Goal: Task Accomplishment & Management: Use online tool/utility

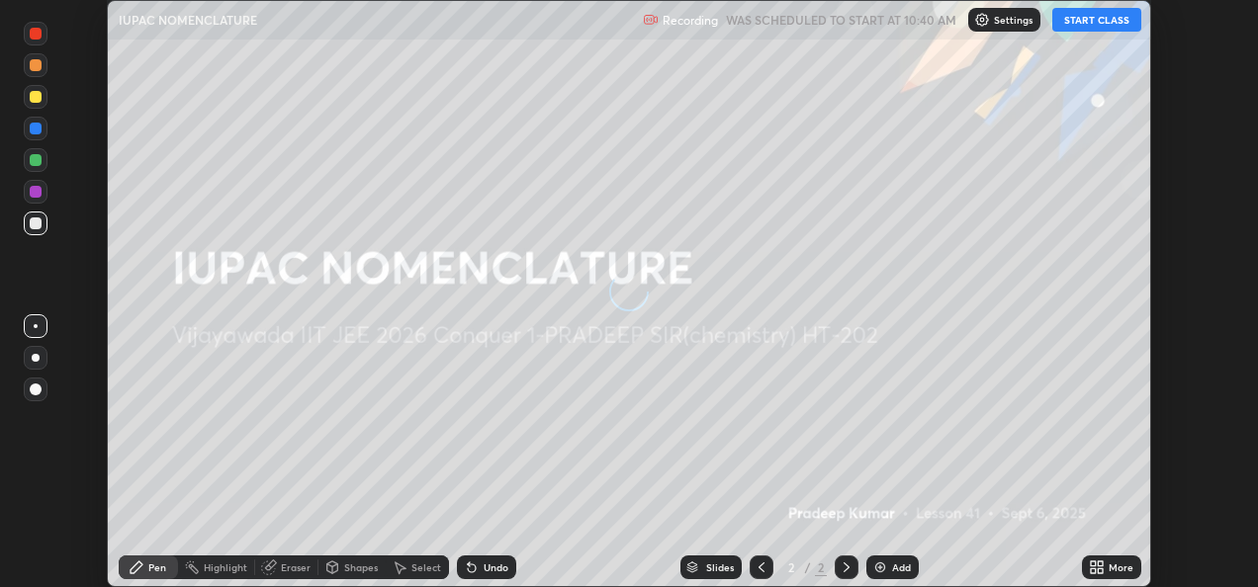
scroll to position [587, 1257]
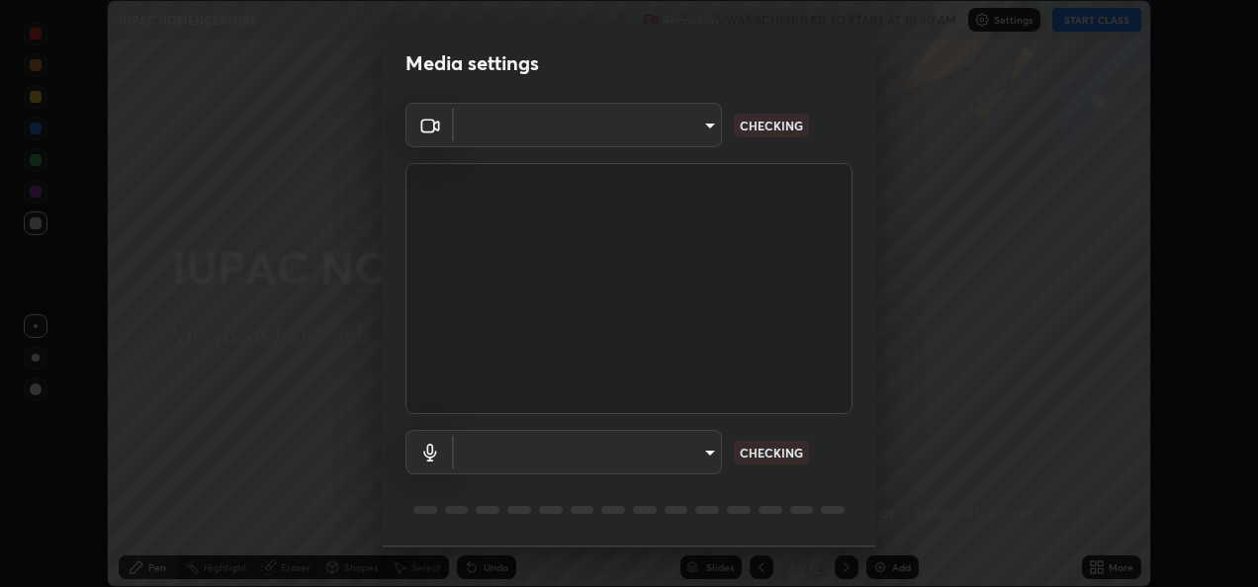
type input "dc55b68bfd829674ebfeb5c237e223e4a7d4edaacf8705e6a6ddaa13a30dcee3"
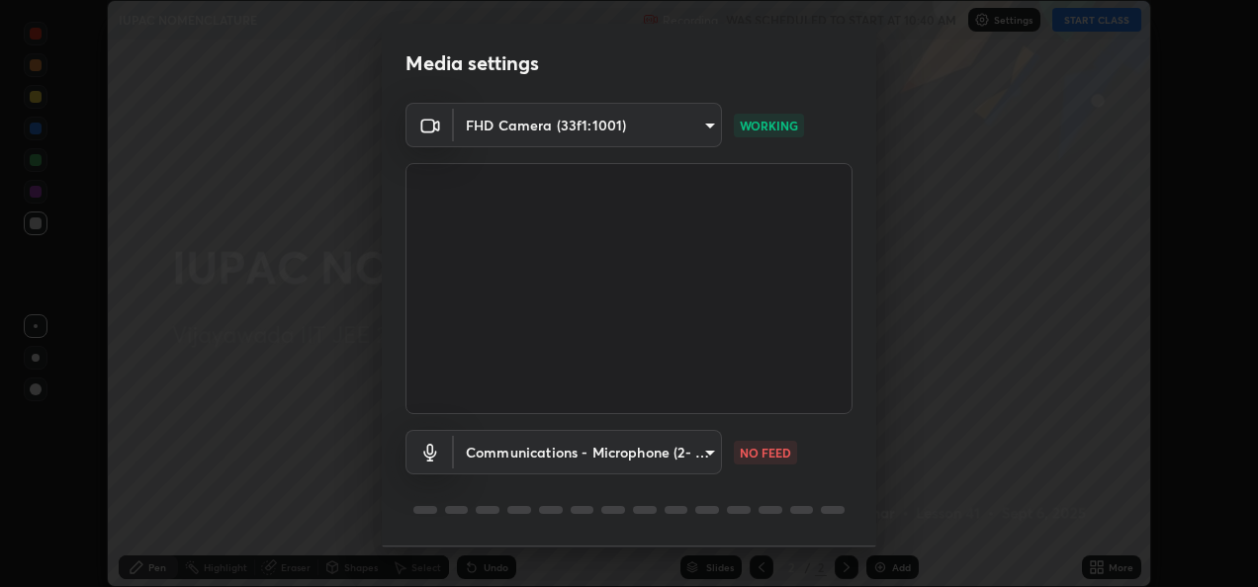
click at [699, 456] on body "Erase all IUPAC NOMENCLATURE Recording WAS SCHEDULED TO START AT 10:40 AM Setti…" at bounding box center [629, 293] width 1258 height 587
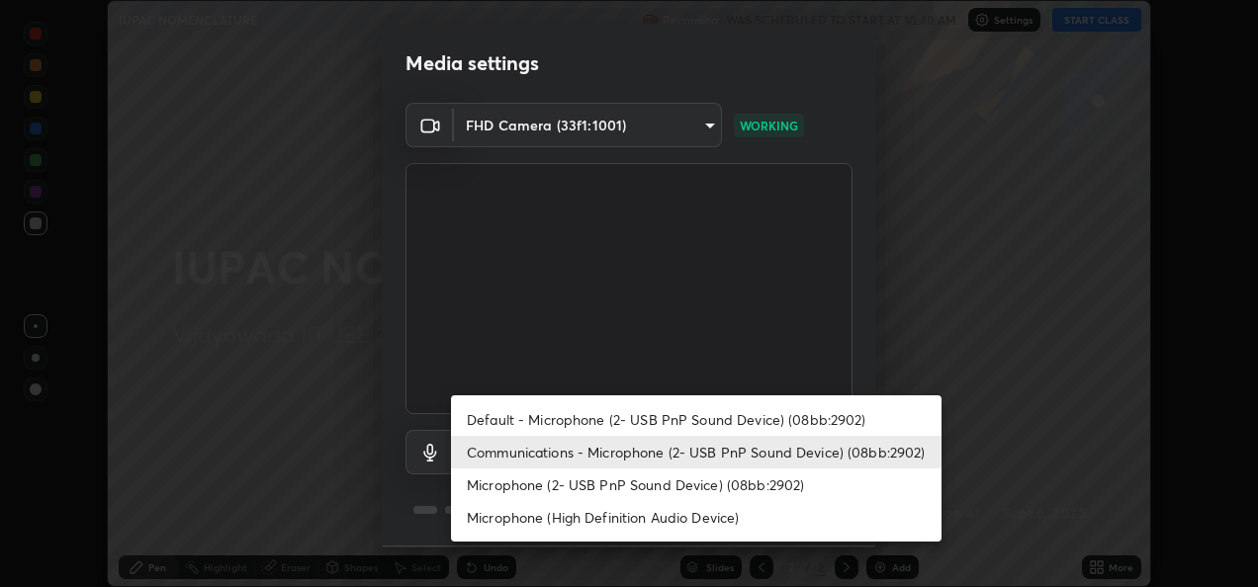
click at [659, 417] on li "Default - Microphone (2- USB PnP Sound Device) (08bb:2902)" at bounding box center [696, 419] width 490 height 33
type input "default"
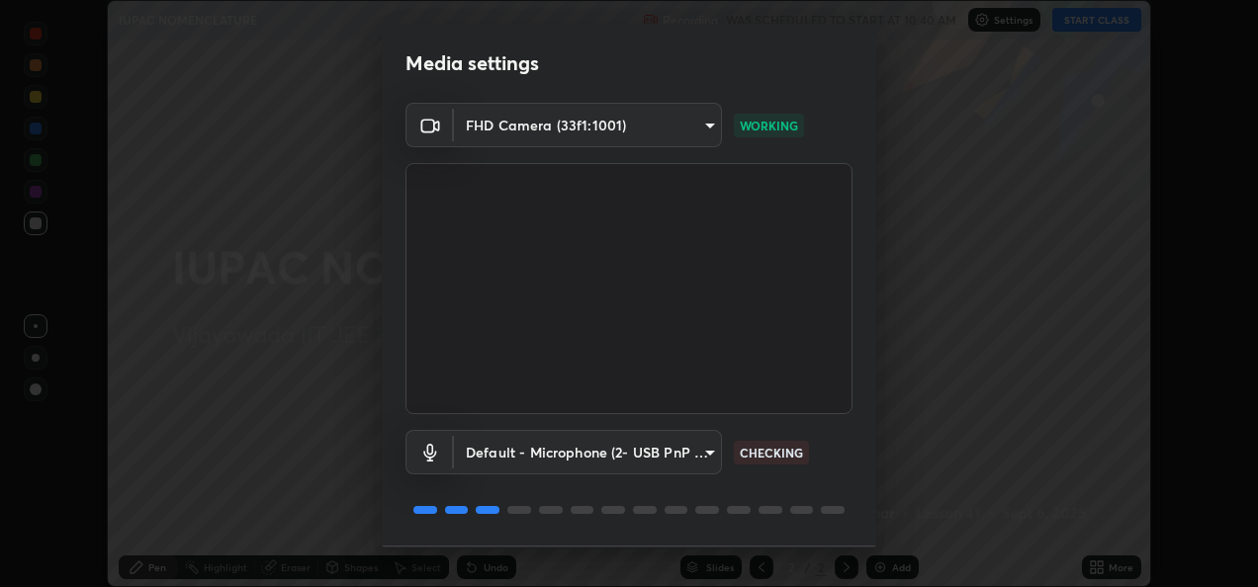
scroll to position [61, 0]
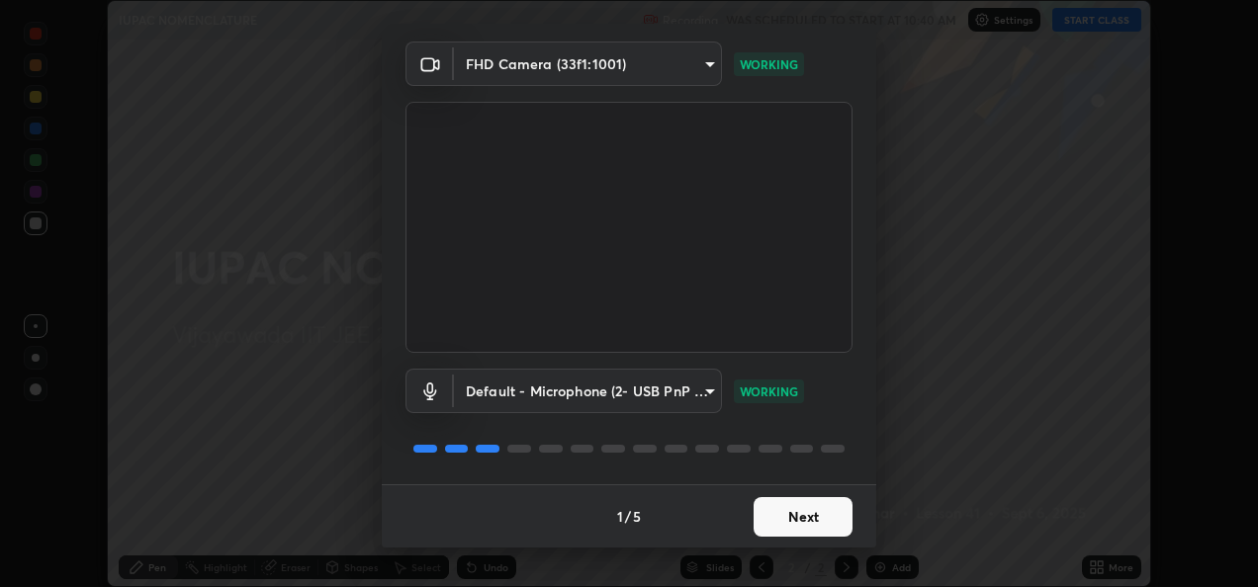
click at [805, 522] on button "Next" at bounding box center [802, 517] width 99 height 40
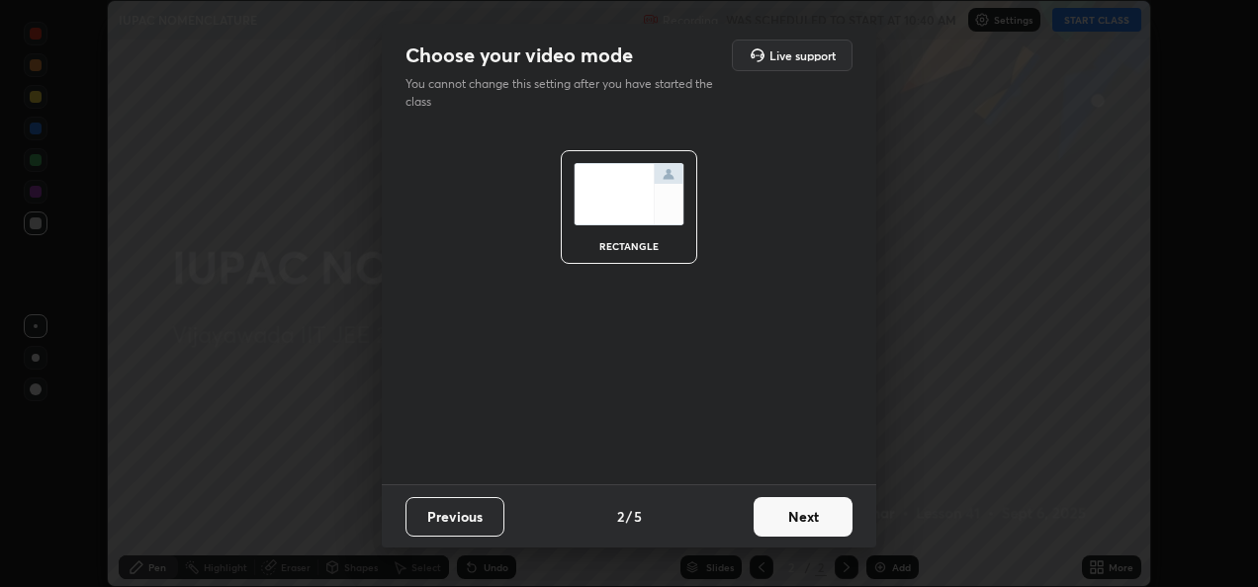
scroll to position [0, 0]
click at [809, 521] on button "Next" at bounding box center [802, 517] width 99 height 40
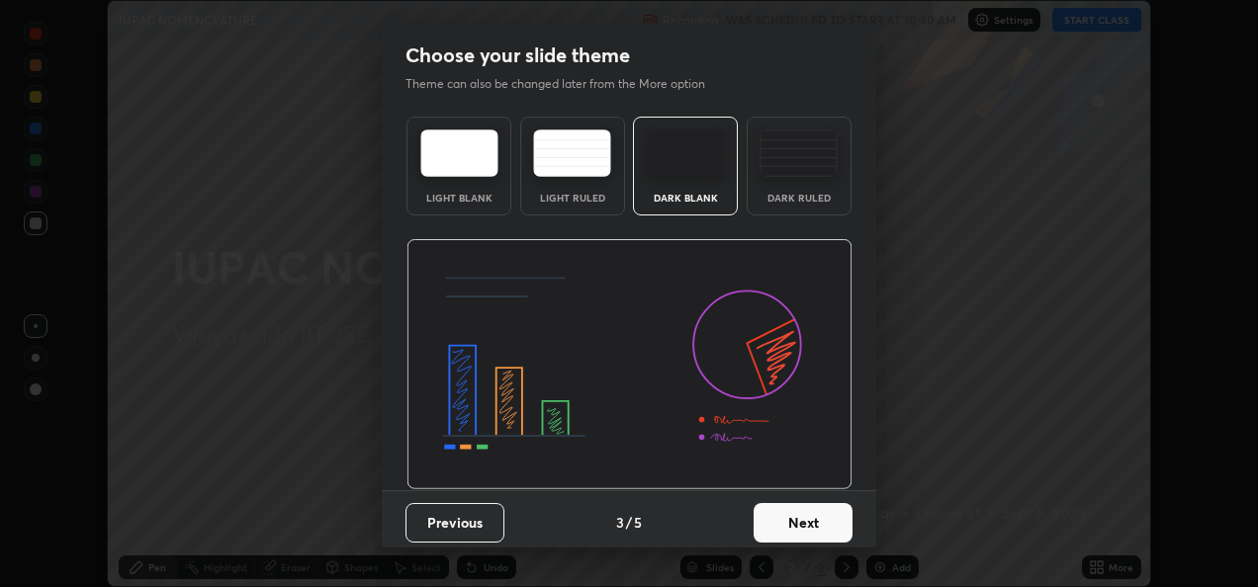
click at [813, 521] on button "Next" at bounding box center [802, 523] width 99 height 40
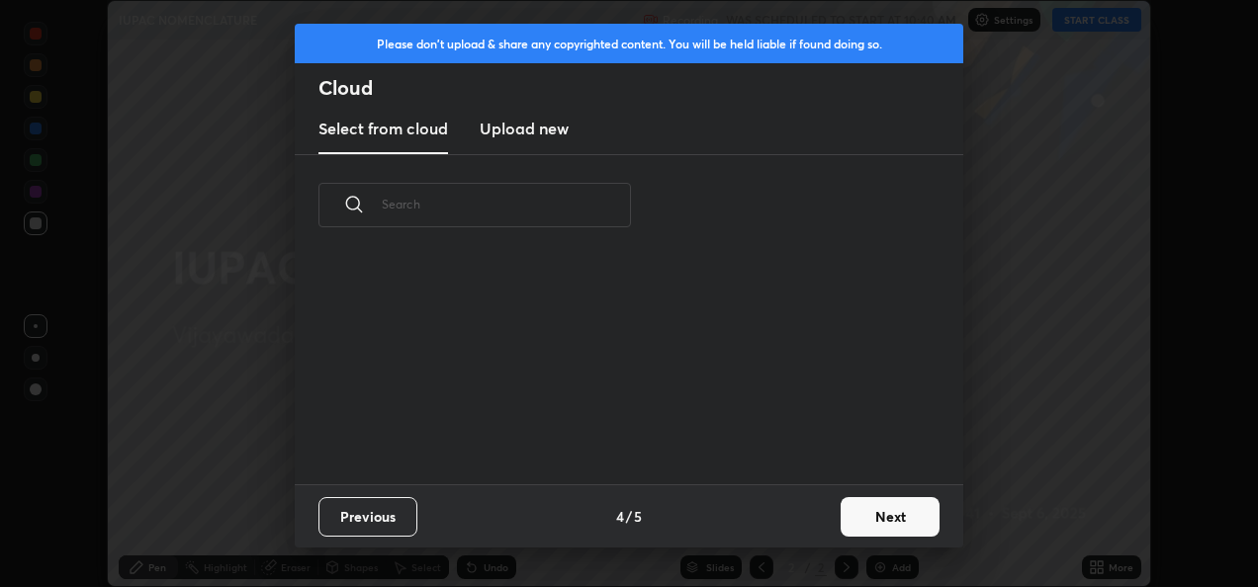
click at [817, 524] on div "Previous 4 / 5 Next" at bounding box center [629, 515] width 668 height 63
click at [877, 522] on button "Next" at bounding box center [889, 517] width 99 height 40
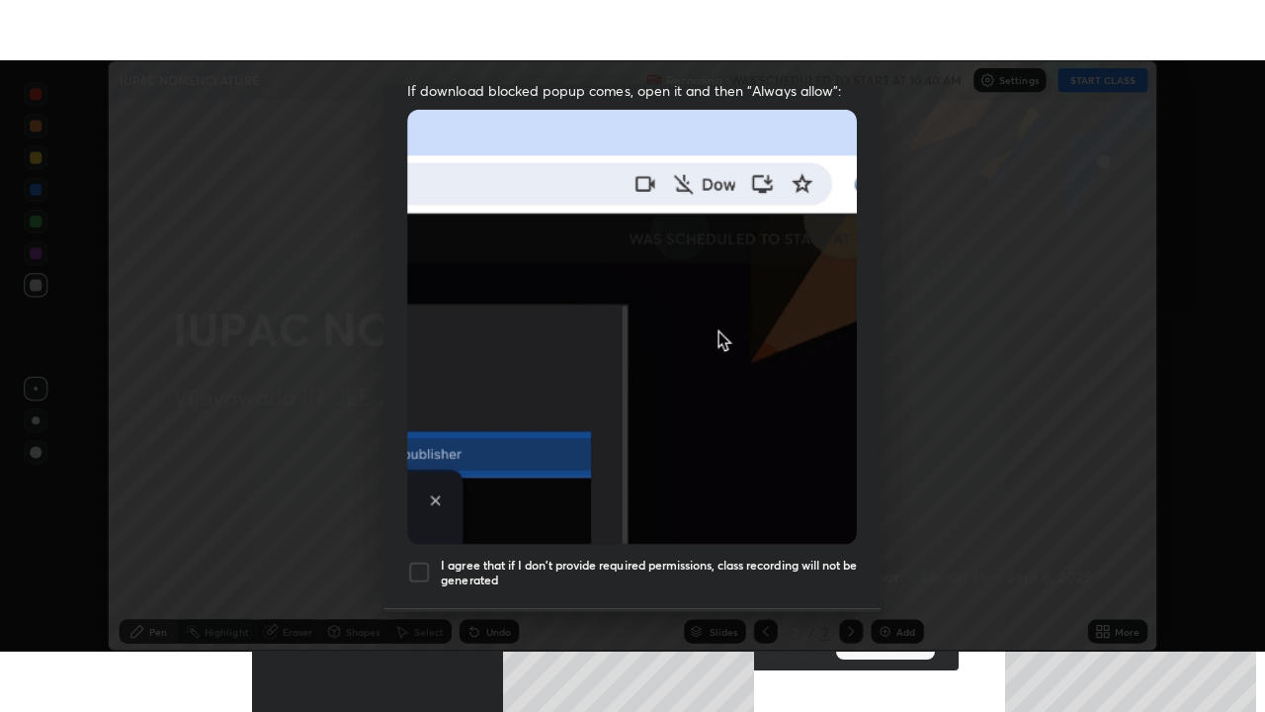
scroll to position [465, 0]
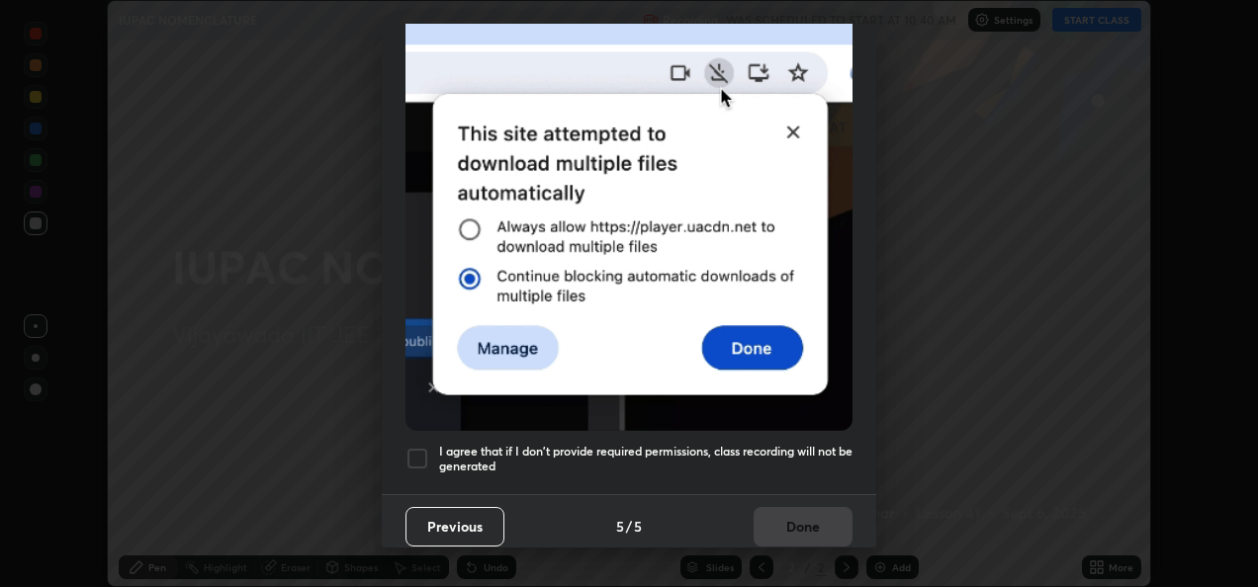
click at [415, 452] on div at bounding box center [417, 459] width 24 height 24
click at [785, 518] on button "Done" at bounding box center [802, 527] width 99 height 40
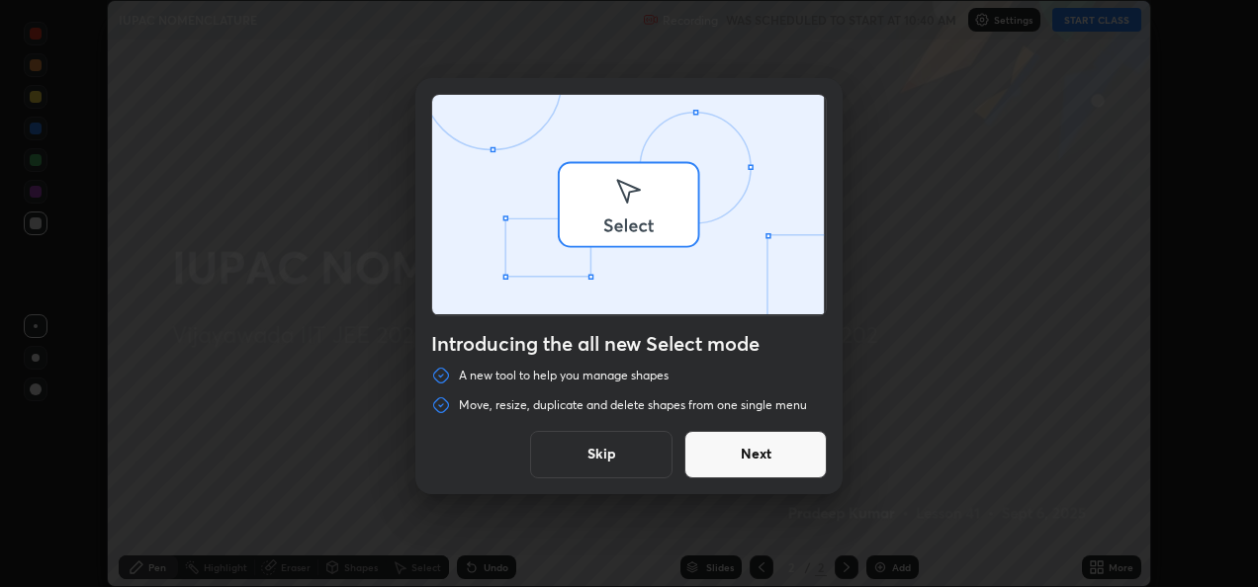
click at [1097, 22] on div "Introducing the all new Select mode A new tool to help you manage shapes Move, …" at bounding box center [629, 293] width 1258 height 587
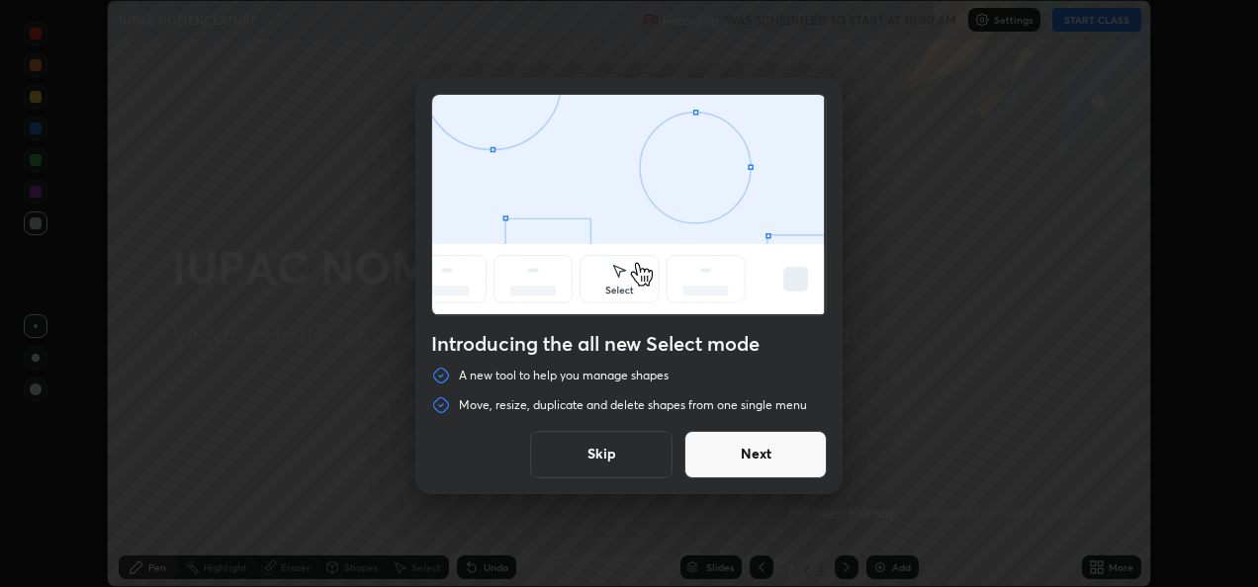
click at [794, 464] on button "Next" at bounding box center [755, 454] width 142 height 47
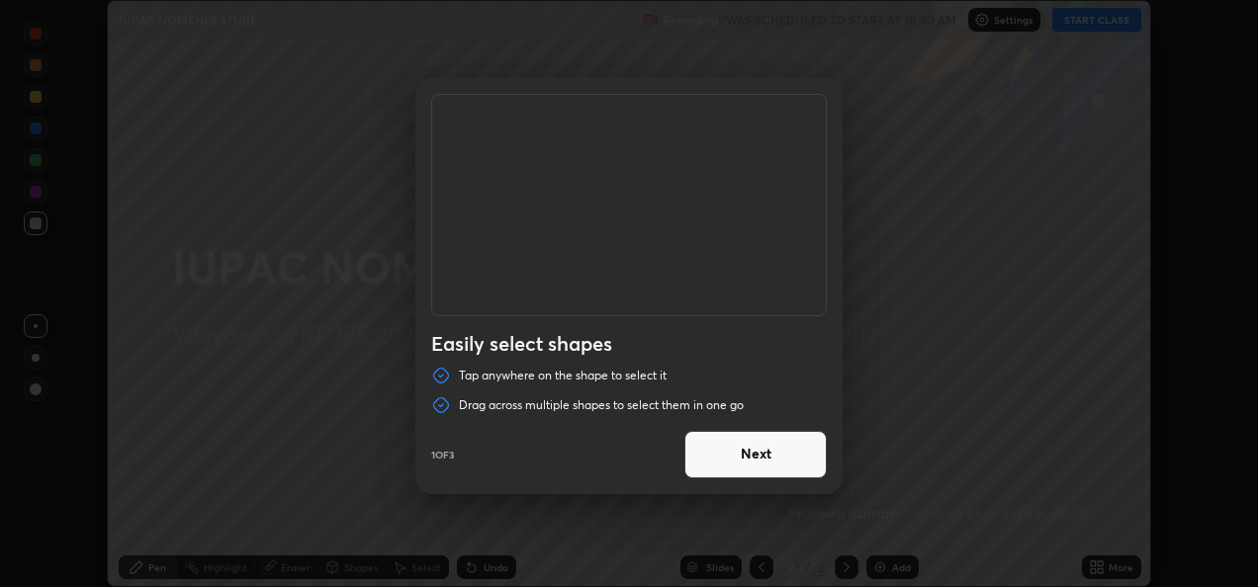
click at [794, 464] on button "Next" at bounding box center [755, 454] width 142 height 47
click at [792, 464] on button "Next" at bounding box center [755, 454] width 142 height 47
click at [792, 465] on button "Done" at bounding box center [755, 454] width 142 height 47
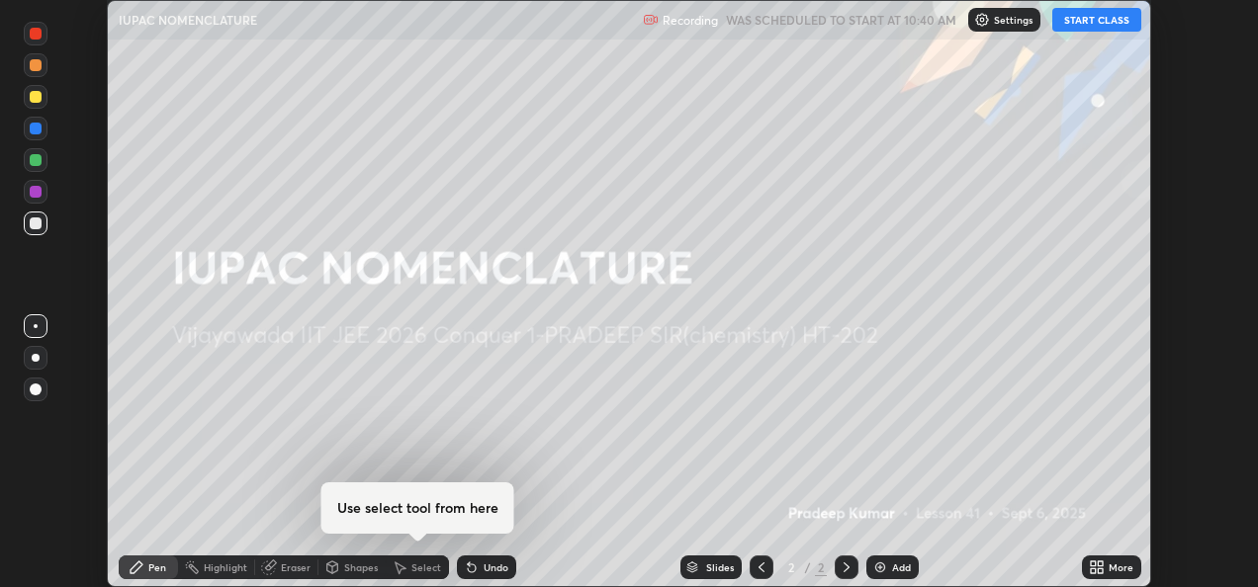
click at [1088, 18] on button "START CLASS" at bounding box center [1096, 20] width 89 height 24
click at [1098, 568] on icon at bounding box center [1099, 570] width 5 height 5
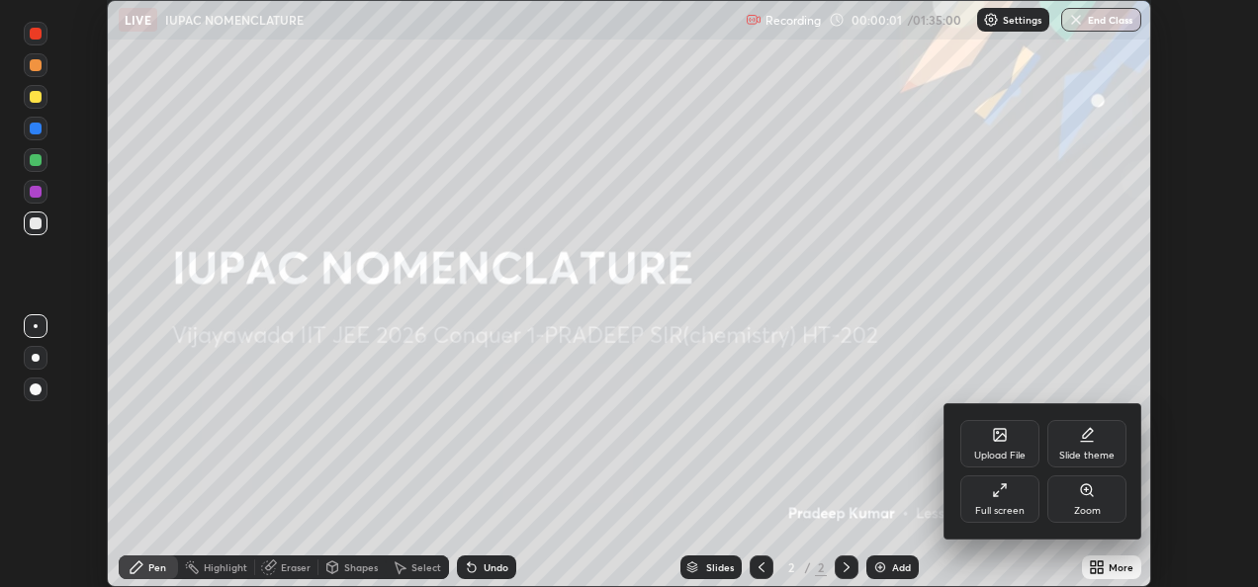
click at [1006, 508] on div "Full screen" at bounding box center [999, 511] width 49 height 10
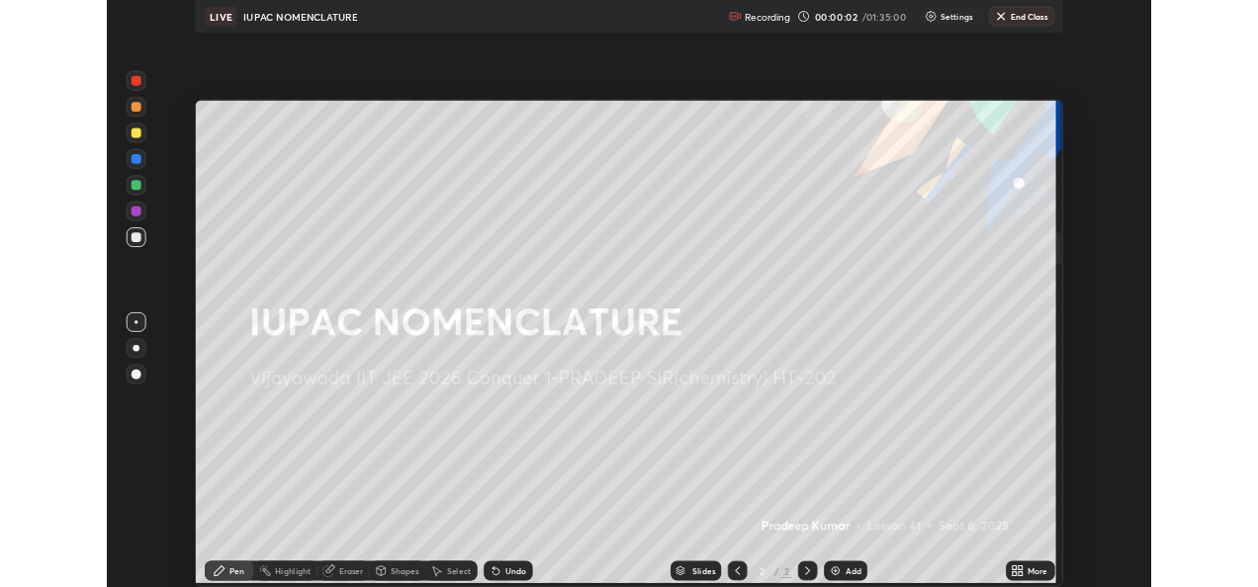
scroll to position [712, 1265]
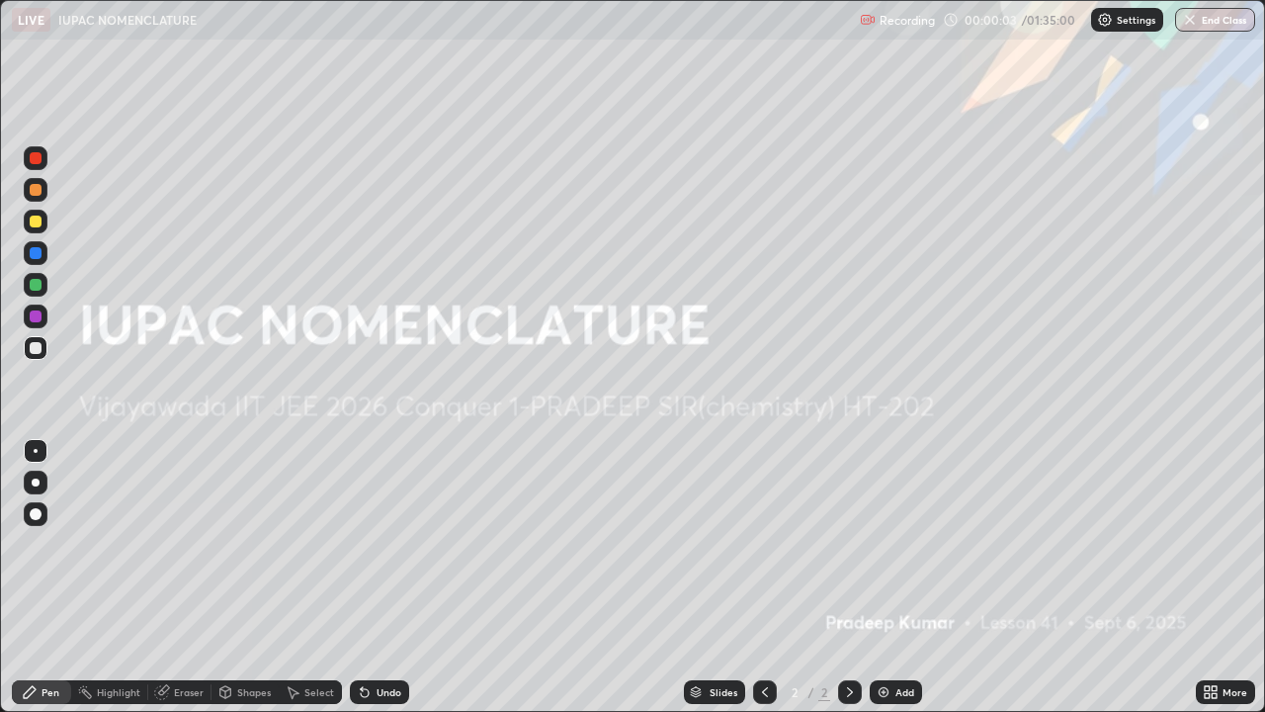
click at [899, 586] on div "Add" at bounding box center [905, 692] width 19 height 10
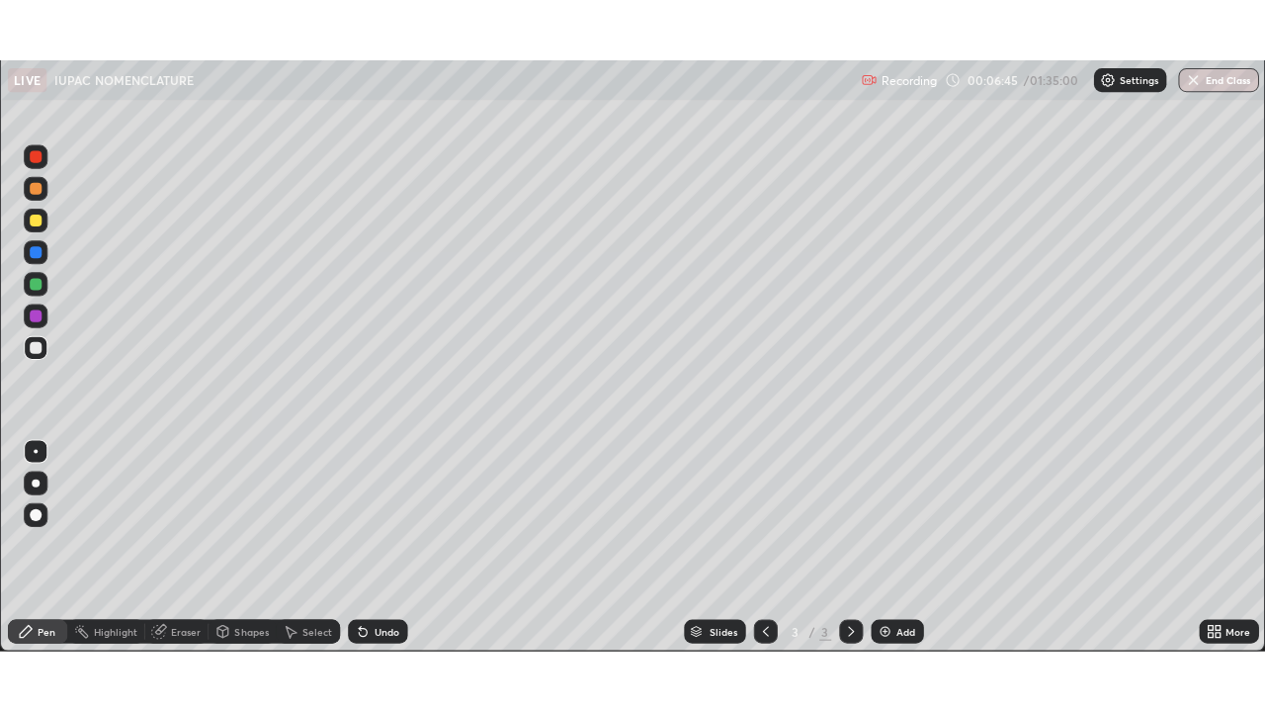
scroll to position [98275, 97605]
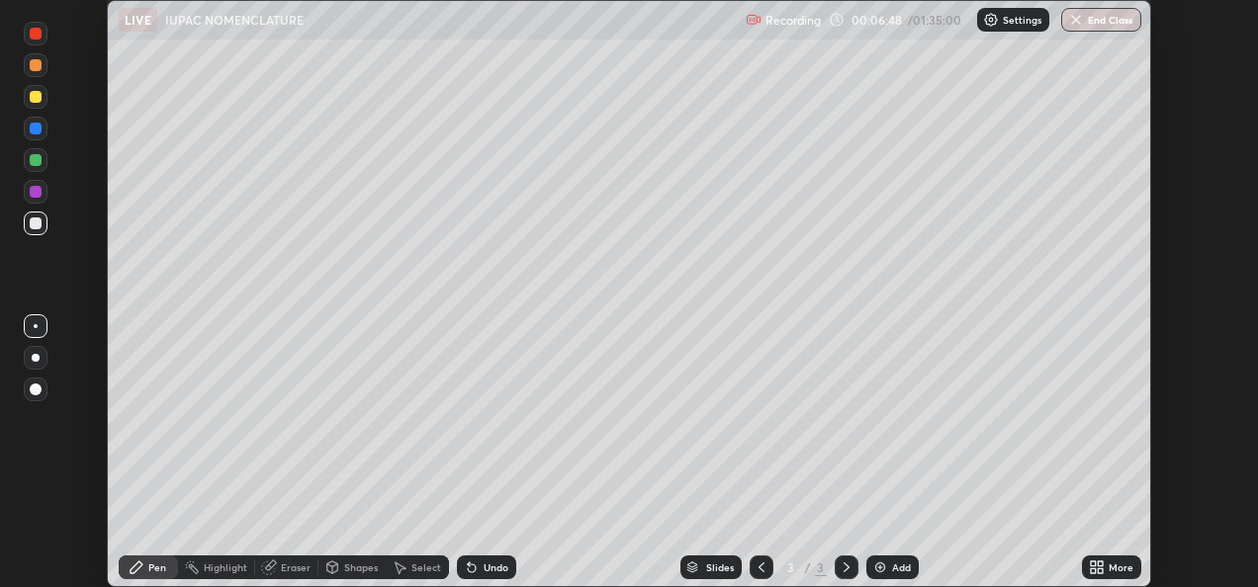
click at [1100, 563] on icon at bounding box center [1099, 564] width 5 height 5
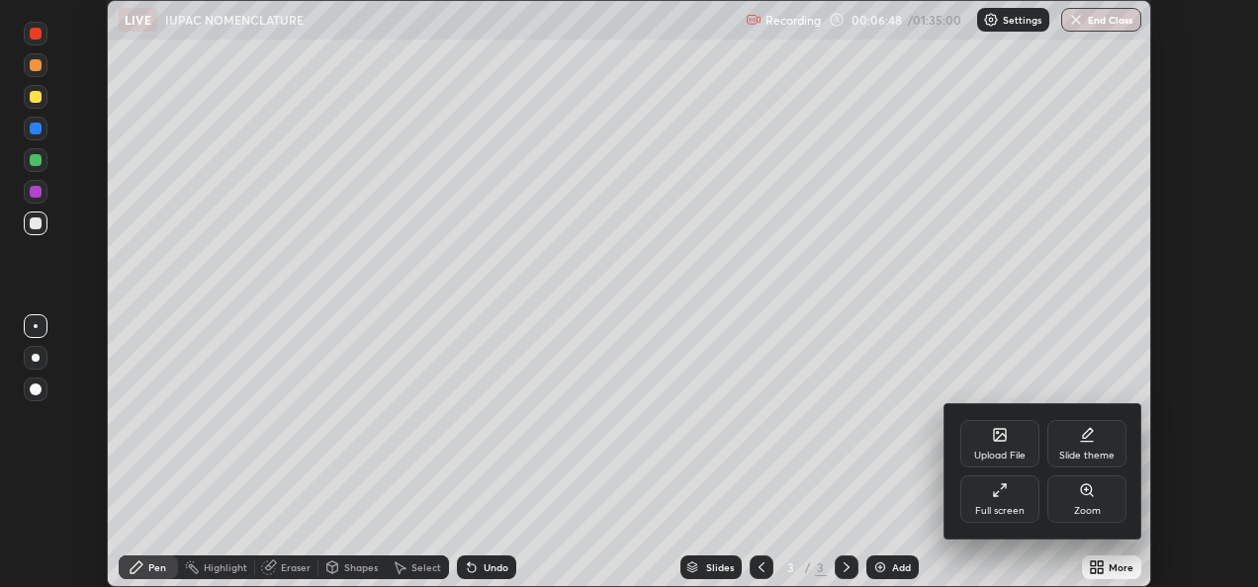
click at [1001, 502] on div "Full screen" at bounding box center [999, 499] width 79 height 47
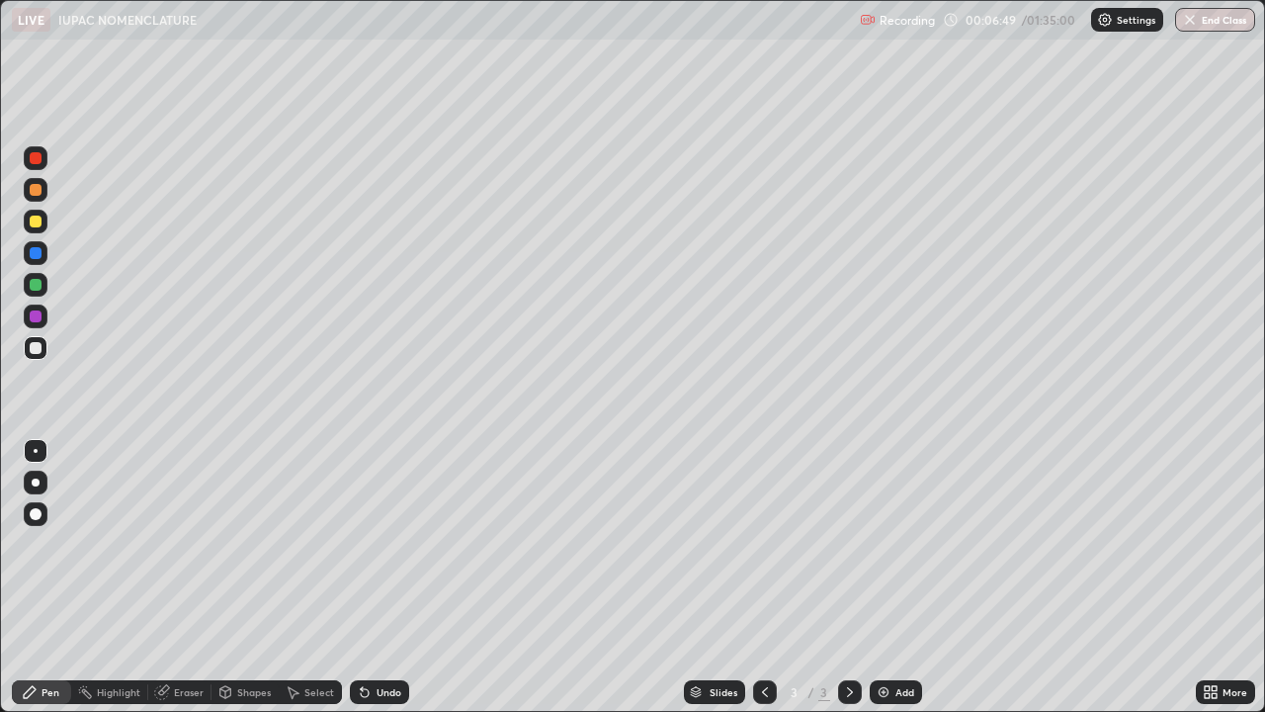
scroll to position [712, 1265]
click at [377, 586] on div "Undo" at bounding box center [379, 692] width 59 height 24
click at [377, 586] on div "Undo" at bounding box center [389, 692] width 25 height 10
click at [386, 586] on div "Undo" at bounding box center [389, 692] width 25 height 10
click at [387, 586] on div "Undo" at bounding box center [389, 692] width 25 height 10
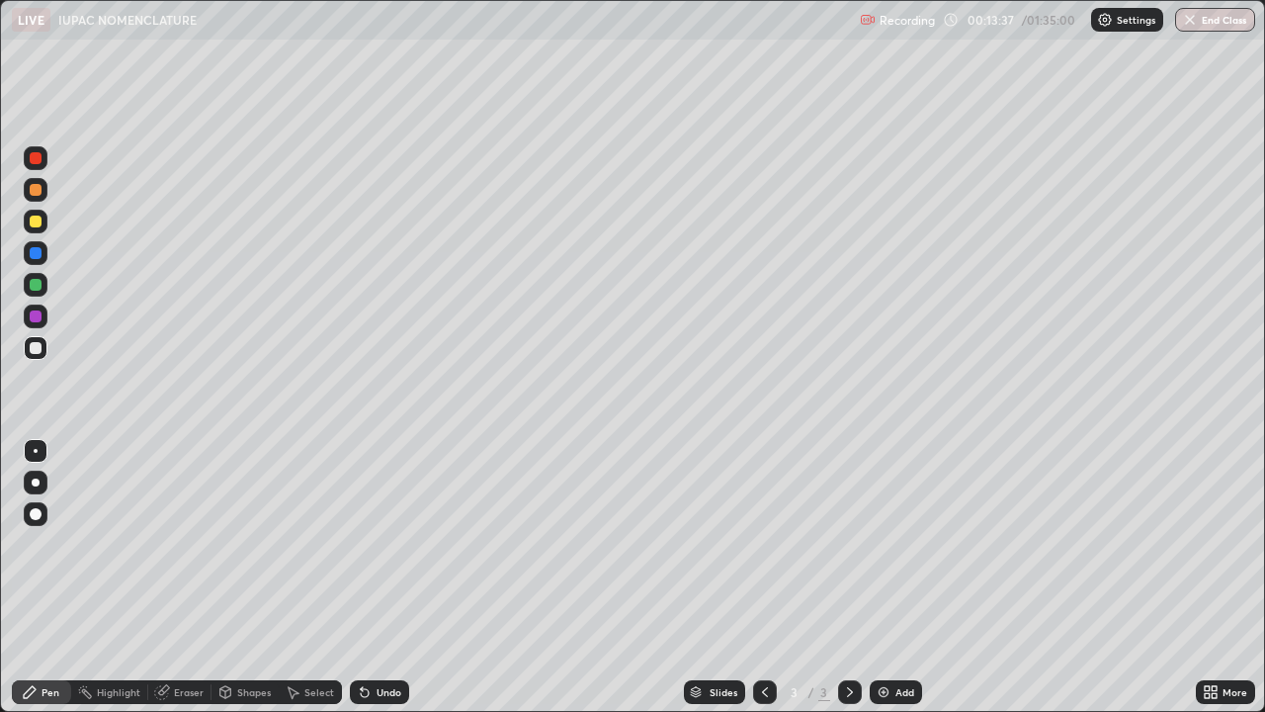
click at [391, 586] on div "Undo" at bounding box center [389, 692] width 25 height 10
click at [898, 586] on div "Add" at bounding box center [896, 692] width 52 height 24
click at [380, 586] on div "Undo" at bounding box center [389, 692] width 25 height 10
click at [385, 586] on div "Undo" at bounding box center [379, 692] width 59 height 24
click at [388, 586] on div "Undo" at bounding box center [379, 692] width 59 height 24
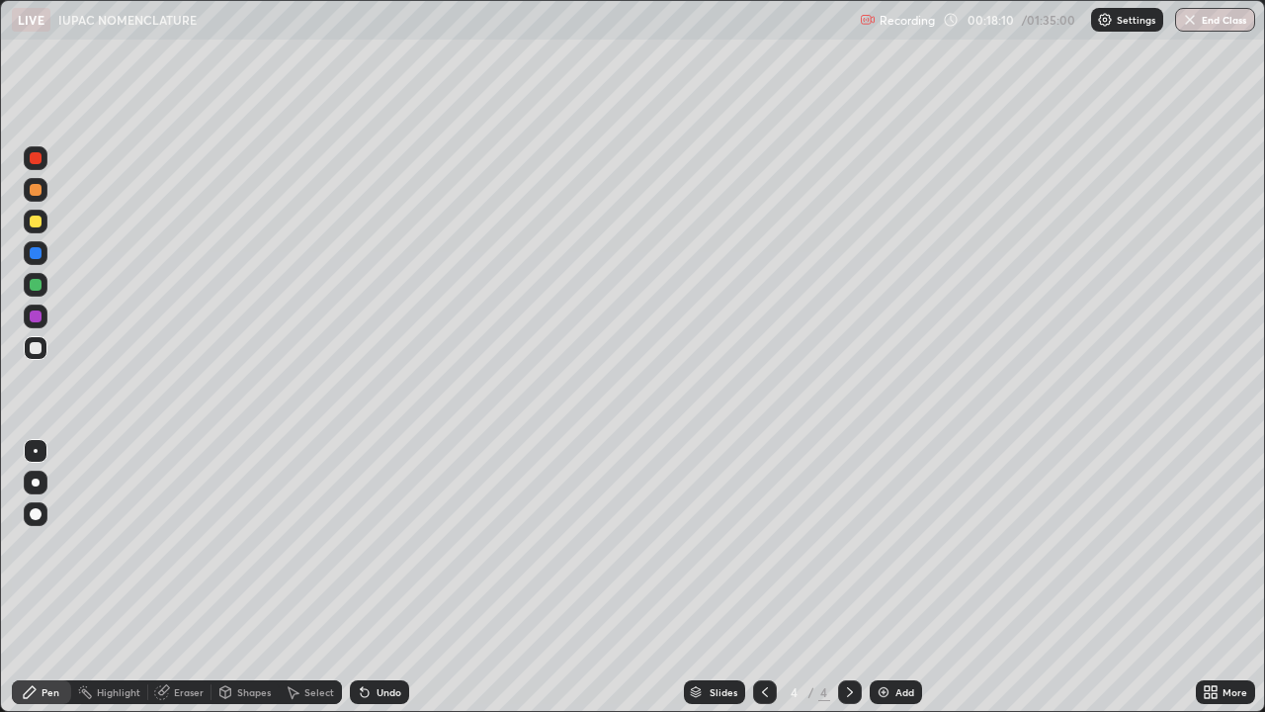
click at [388, 586] on div "Undo" at bounding box center [379, 692] width 59 height 24
click at [37, 221] on div at bounding box center [36, 222] width 12 height 12
click at [385, 586] on div "Undo" at bounding box center [389, 692] width 25 height 10
click at [897, 586] on div "Add" at bounding box center [905, 692] width 19 height 10
click at [382, 586] on div "Undo" at bounding box center [379, 692] width 59 height 24
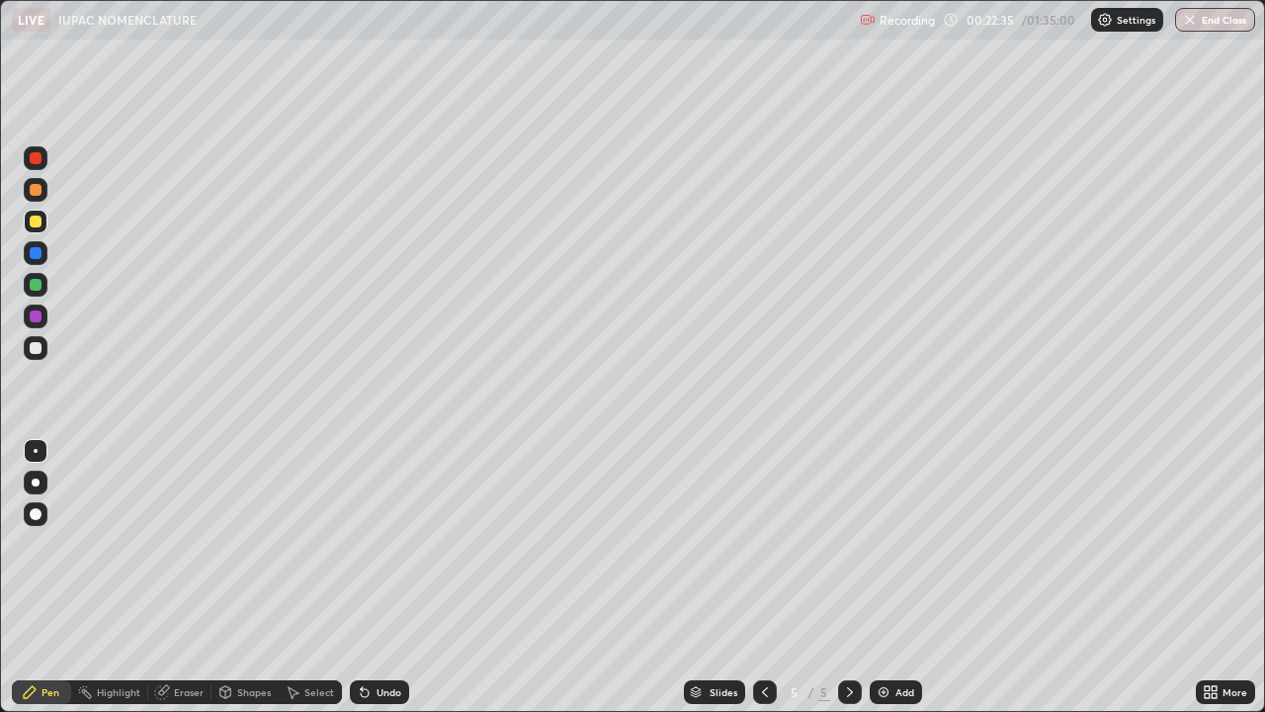
click at [390, 586] on div "Undo" at bounding box center [389, 692] width 25 height 10
click at [381, 586] on div "Undo" at bounding box center [389, 692] width 25 height 10
click at [377, 586] on div "Undo" at bounding box center [389, 692] width 25 height 10
click at [383, 586] on div "Undo" at bounding box center [389, 692] width 25 height 10
click at [379, 586] on div "Undo" at bounding box center [389, 692] width 25 height 10
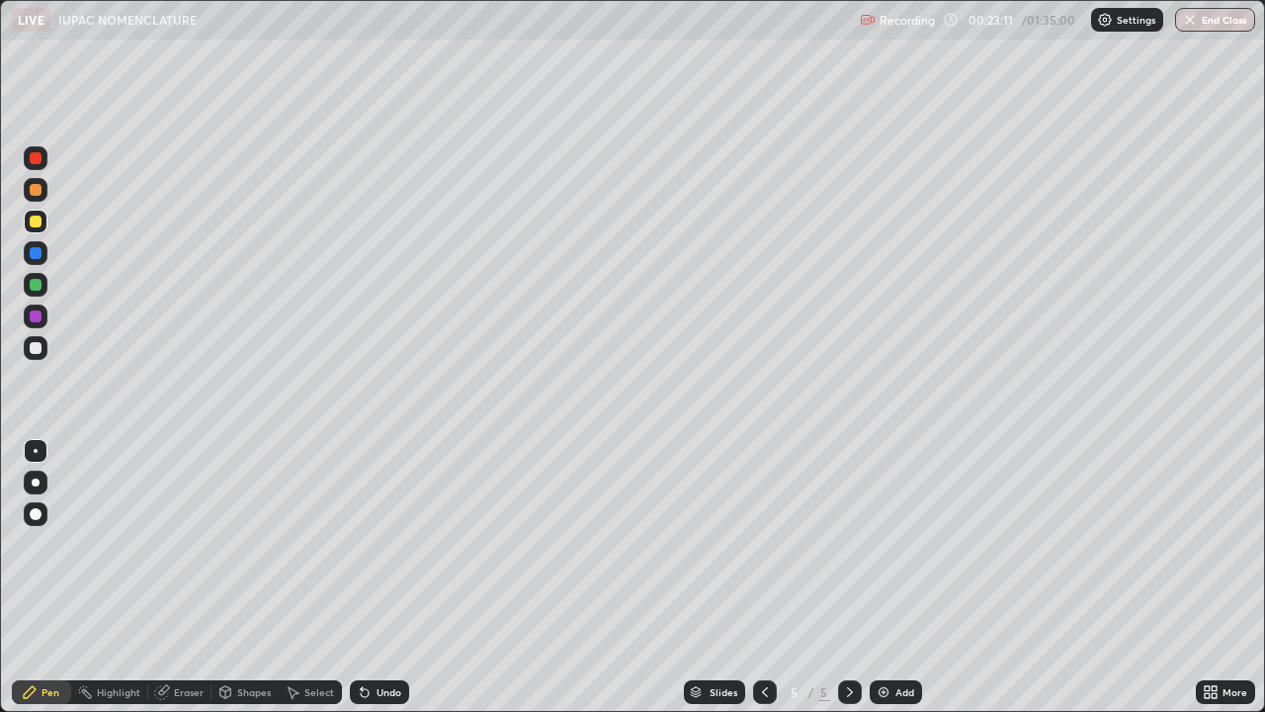
click at [378, 586] on div "Undo" at bounding box center [379, 692] width 59 height 24
click at [888, 586] on img at bounding box center [884, 692] width 16 height 16
click at [764, 586] on icon at bounding box center [765, 692] width 16 height 16
click at [769, 586] on div at bounding box center [765, 692] width 24 height 40
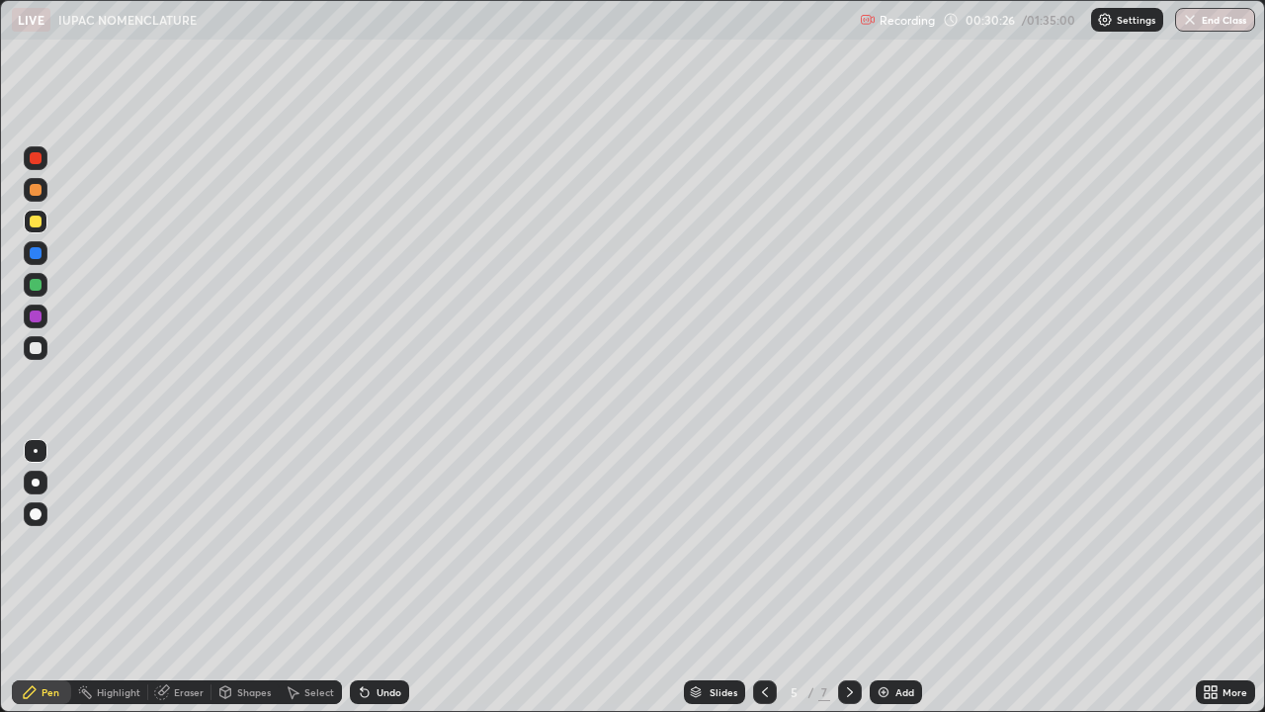
click at [896, 586] on div "Add" at bounding box center [905, 692] width 19 height 10
click at [382, 586] on div "Undo" at bounding box center [379, 692] width 59 height 24
click at [362, 586] on icon at bounding box center [365, 693] width 8 height 8
click at [373, 586] on div "Undo" at bounding box center [379, 692] width 59 height 24
click at [361, 586] on icon at bounding box center [362, 688] width 2 height 2
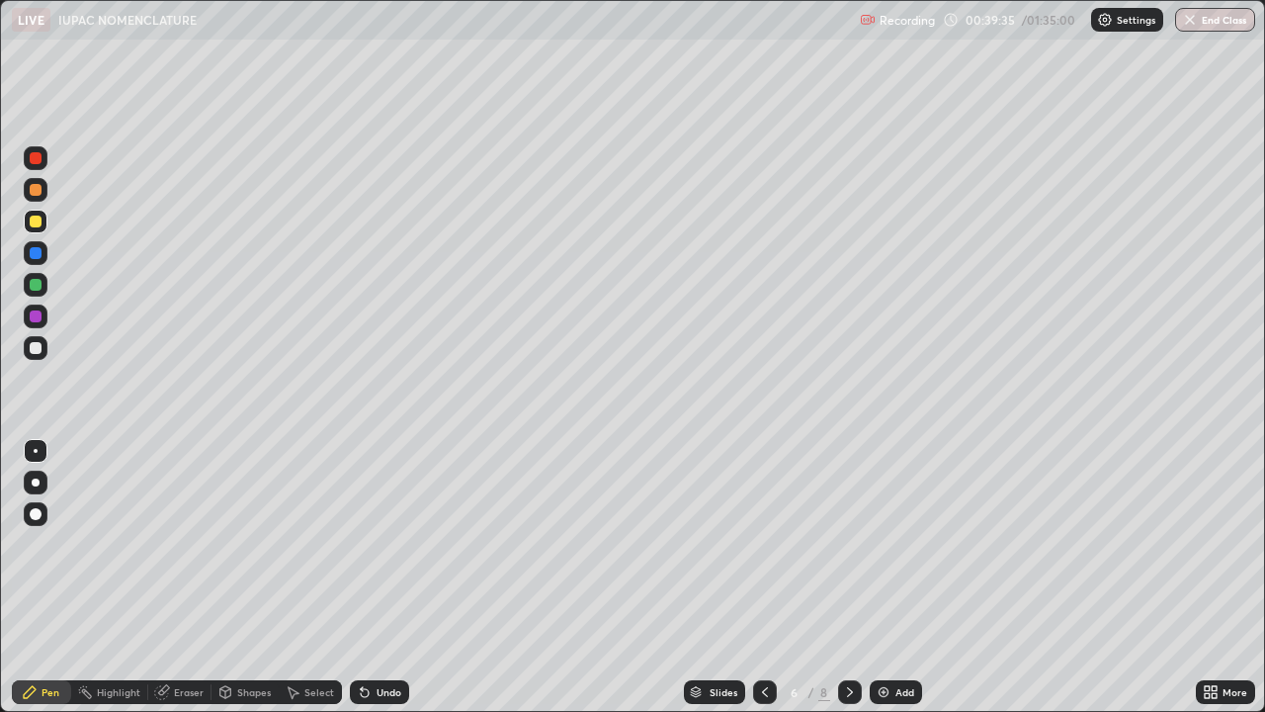
click at [896, 586] on div "Add" at bounding box center [905, 692] width 19 height 10
click at [763, 586] on icon at bounding box center [765, 692] width 16 height 16
click at [761, 586] on icon at bounding box center [765, 692] width 16 height 16
click at [763, 586] on icon at bounding box center [765, 692] width 16 height 16
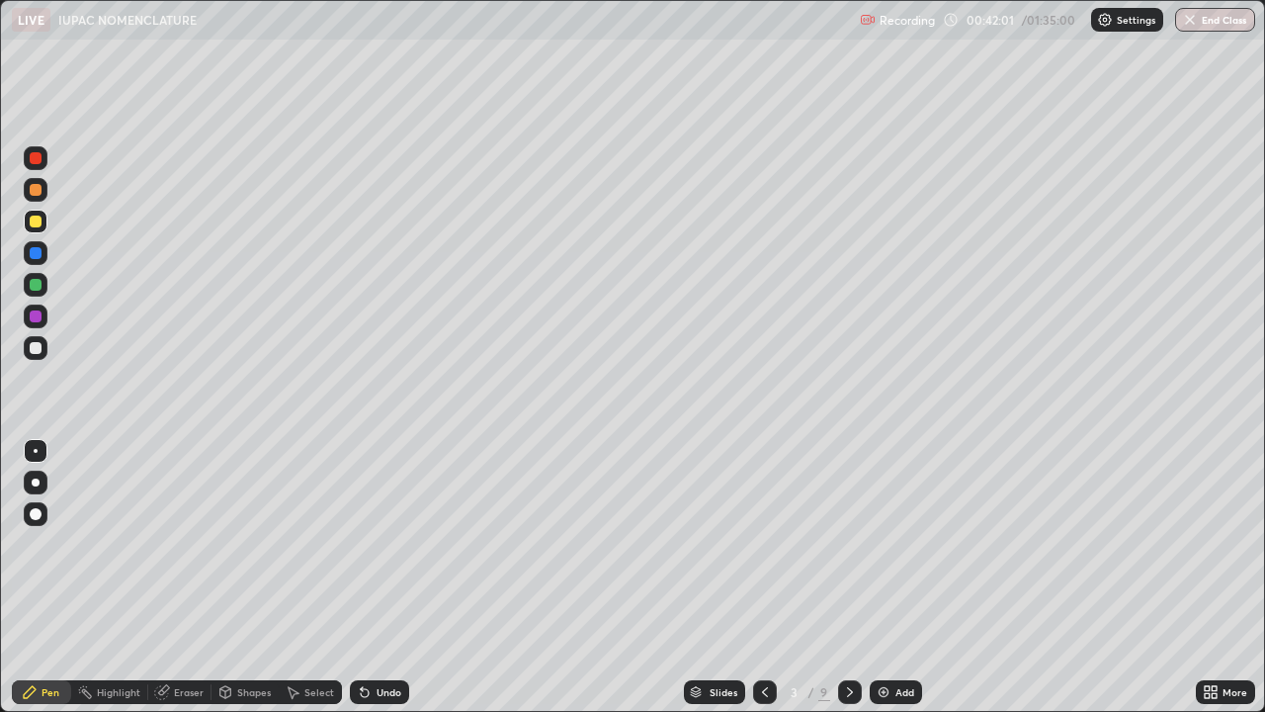
click at [765, 586] on icon at bounding box center [765, 692] width 16 height 16
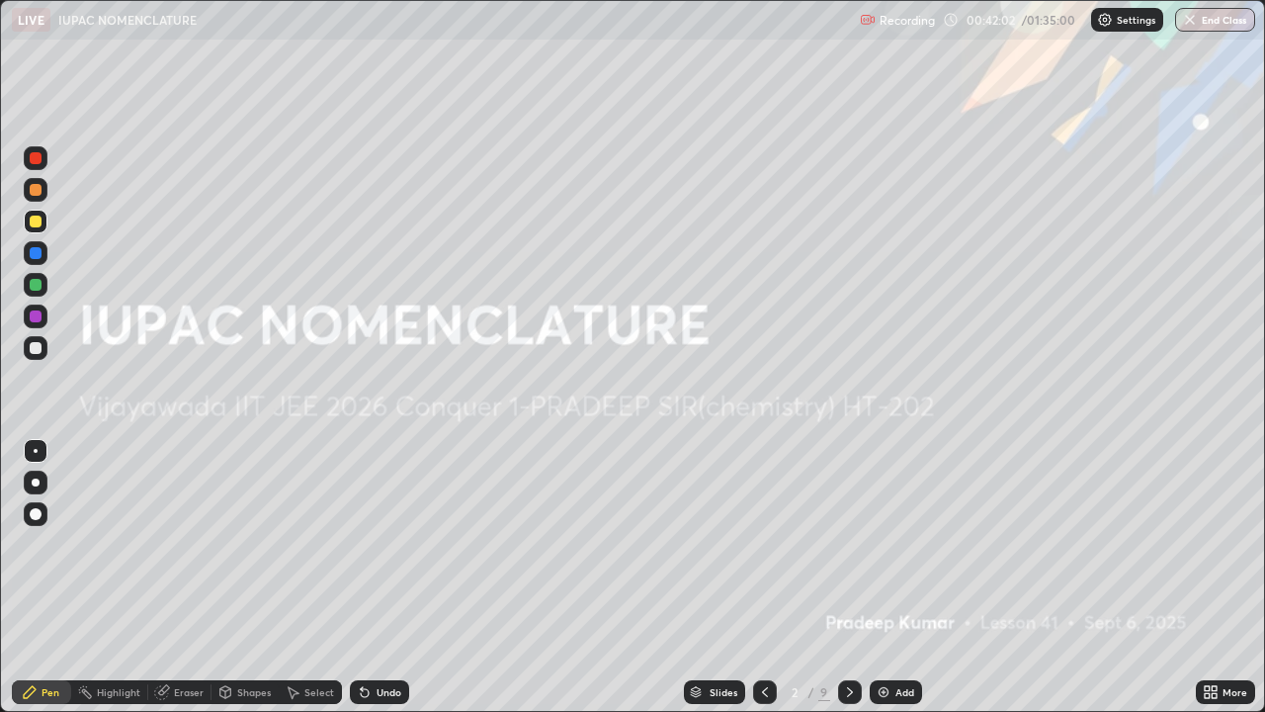
click at [852, 586] on icon at bounding box center [850, 692] width 16 height 16
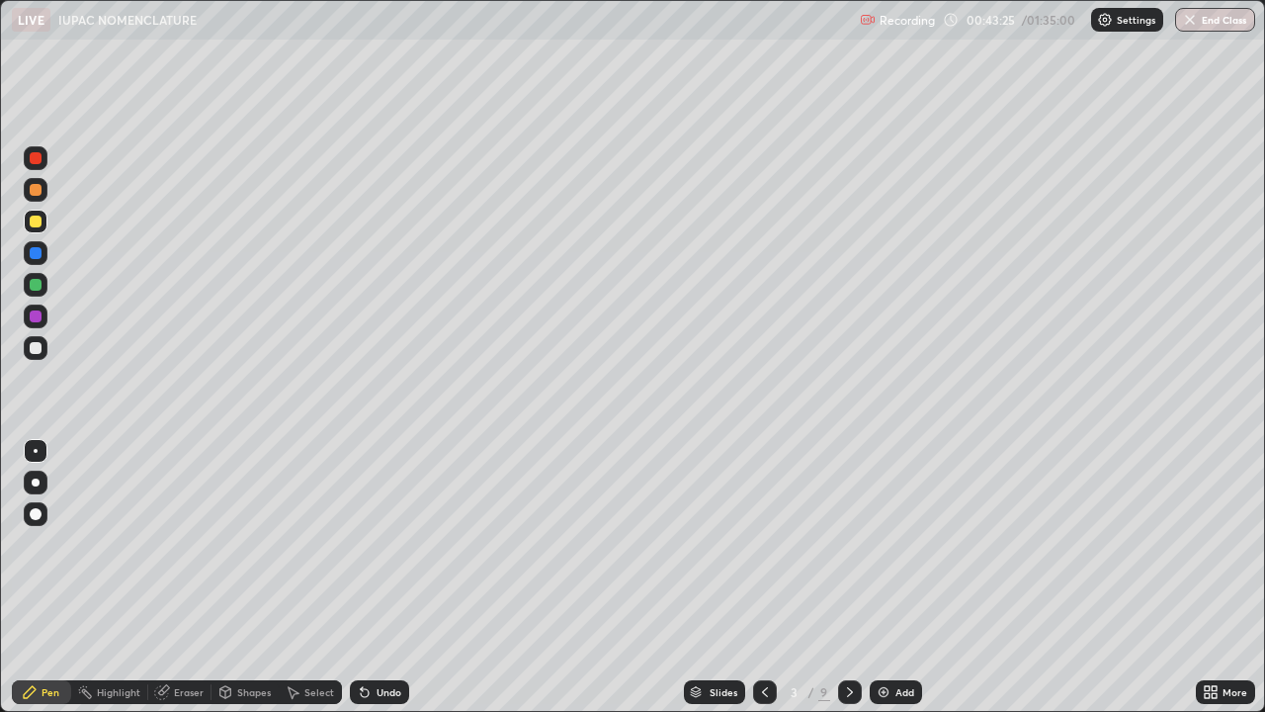
click at [396, 586] on div "Undo" at bounding box center [389, 692] width 25 height 10
click at [398, 586] on div "Undo" at bounding box center [389, 692] width 25 height 10
click at [401, 586] on div "Undo" at bounding box center [379, 692] width 59 height 24
click at [394, 586] on div "Undo" at bounding box center [379, 692] width 59 height 24
click at [398, 586] on div "Undo" at bounding box center [379, 692] width 59 height 24
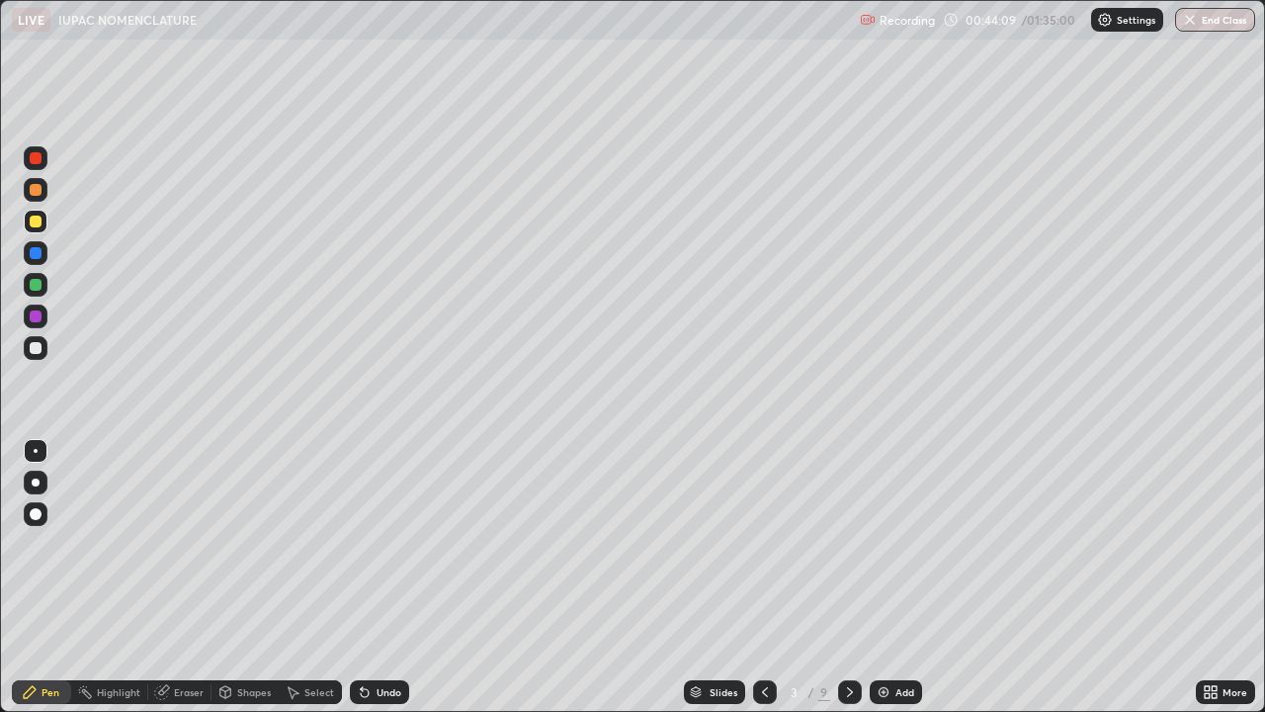
click at [847, 586] on icon at bounding box center [850, 692] width 16 height 16
click at [848, 586] on div at bounding box center [850, 692] width 24 height 24
click at [846, 586] on icon at bounding box center [850, 692] width 16 height 16
click at [847, 586] on icon at bounding box center [850, 692] width 16 height 16
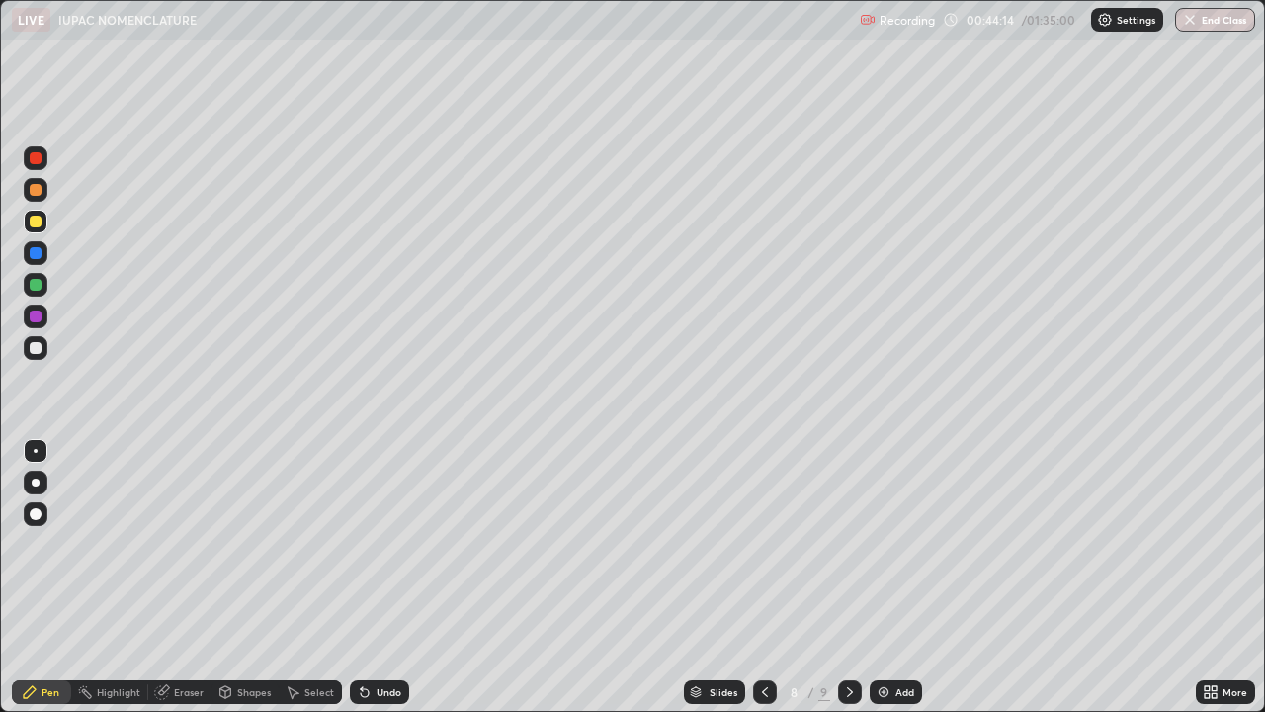
click at [762, 586] on icon at bounding box center [765, 692] width 6 height 10
click at [368, 586] on icon at bounding box center [365, 692] width 16 height 16
click at [886, 586] on img at bounding box center [884, 692] width 16 height 16
click at [848, 586] on icon at bounding box center [850, 692] width 16 height 16
click at [857, 586] on div at bounding box center [850, 692] width 24 height 24
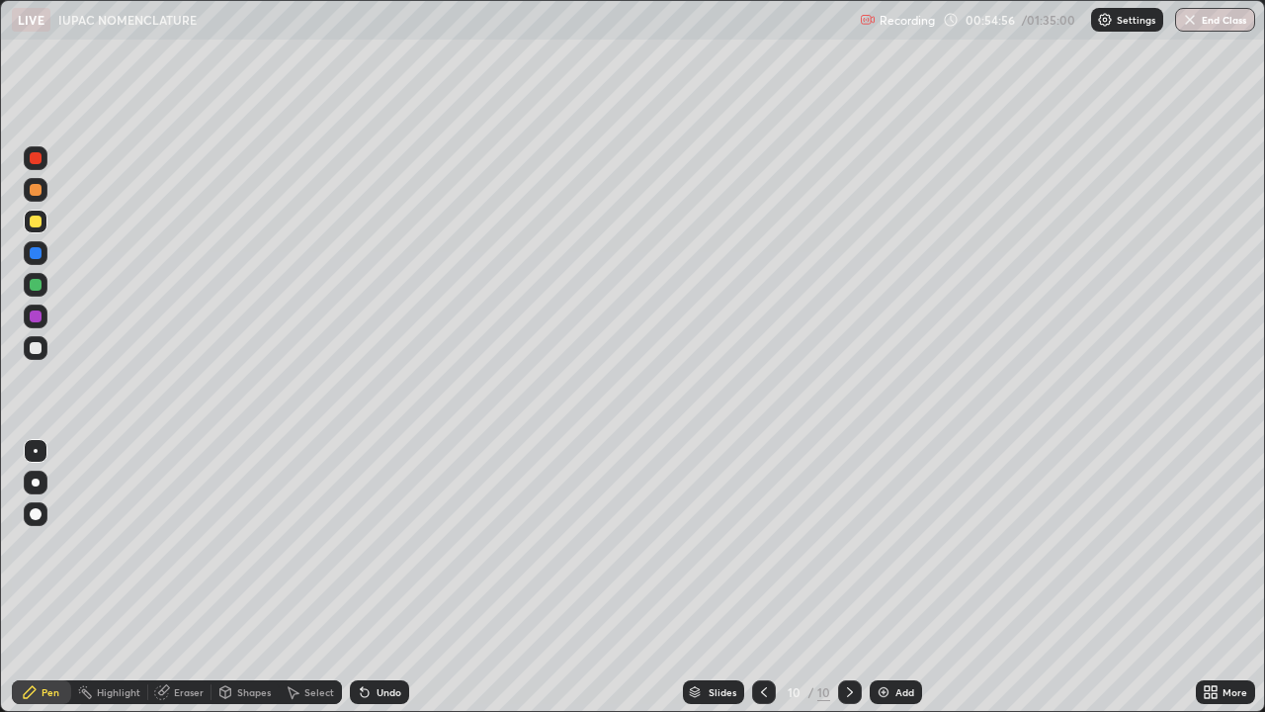
click at [893, 586] on div "Add" at bounding box center [896, 692] width 52 height 24
click at [773, 586] on div at bounding box center [765, 692] width 24 height 40
click at [851, 586] on icon at bounding box center [850, 692] width 16 height 16
click at [889, 586] on img at bounding box center [884, 692] width 16 height 16
click at [381, 586] on div "Undo" at bounding box center [389, 692] width 25 height 10
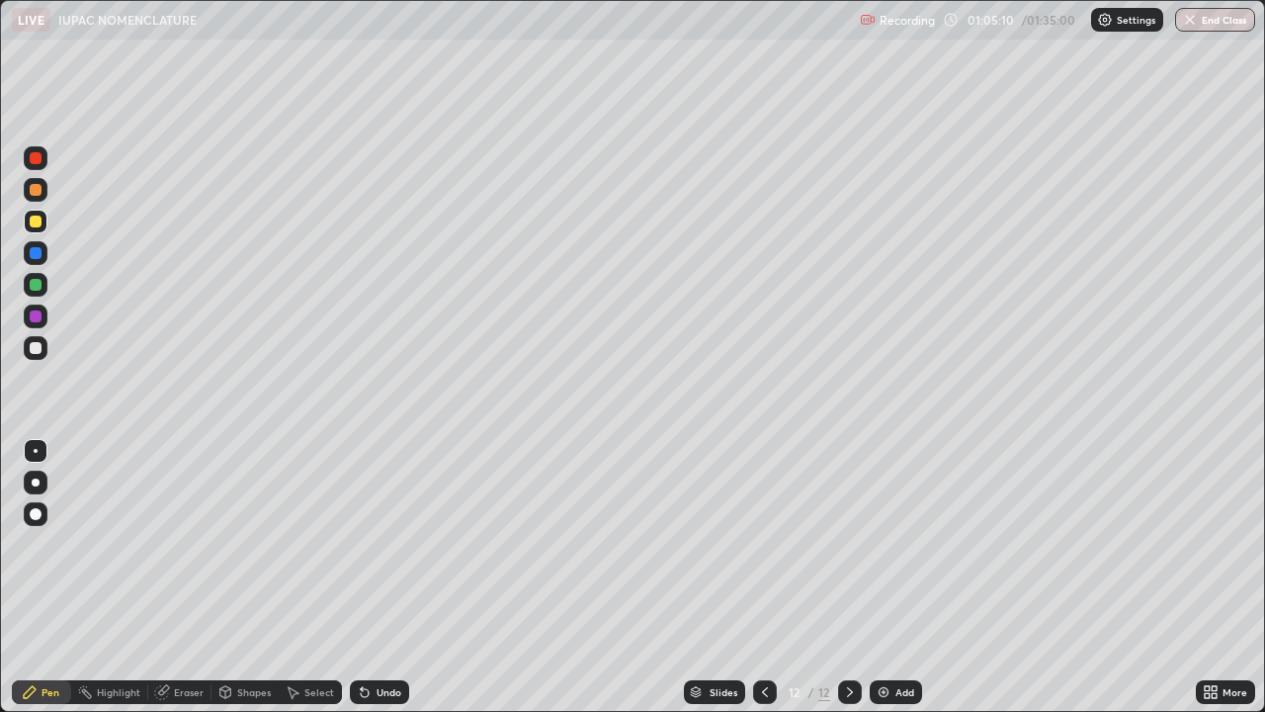
click at [380, 586] on div "Undo" at bounding box center [379, 692] width 59 height 24
click at [377, 586] on div "Undo" at bounding box center [389, 692] width 25 height 10
click at [37, 349] on div at bounding box center [36, 348] width 12 height 12
click at [377, 586] on div "Undo" at bounding box center [389, 692] width 25 height 10
click at [883, 586] on img at bounding box center [884, 692] width 16 height 16
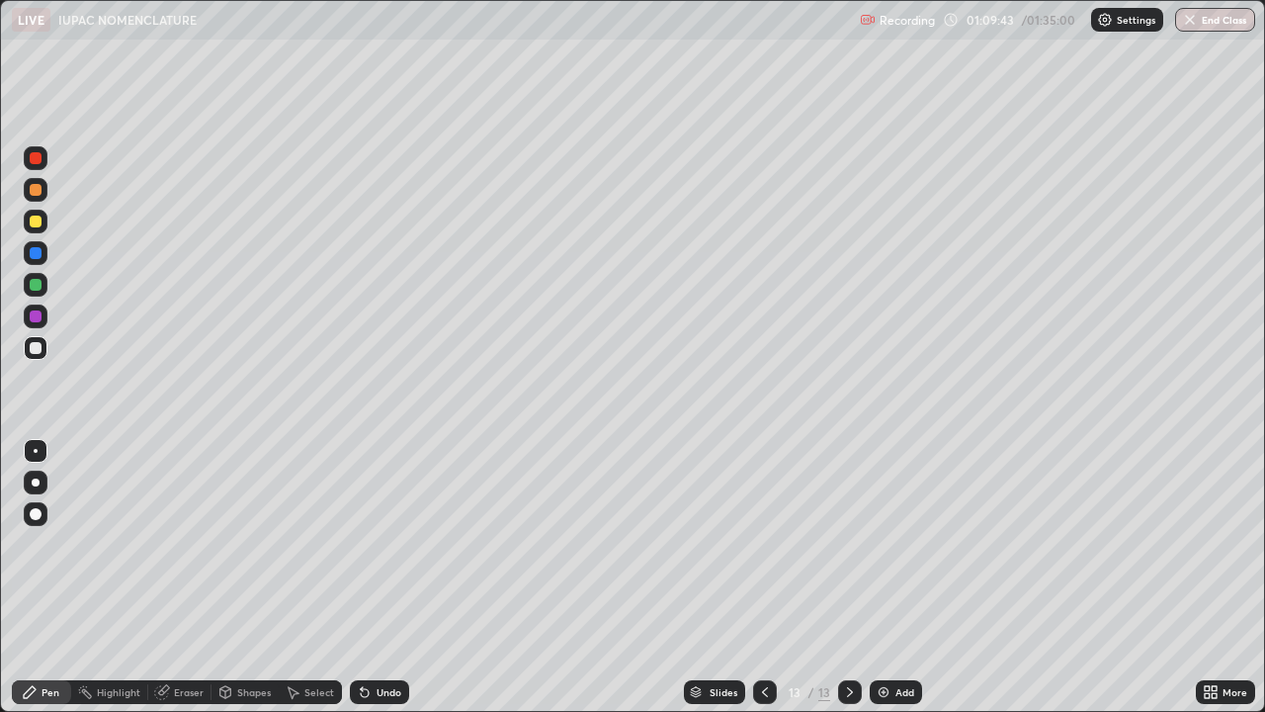
click at [387, 586] on div "Undo" at bounding box center [389, 692] width 25 height 10
click at [885, 586] on img at bounding box center [884, 692] width 16 height 16
click at [380, 586] on div "Undo" at bounding box center [389, 692] width 25 height 10
click at [896, 586] on div "Add" at bounding box center [905, 692] width 19 height 10
click at [377, 586] on div "Undo" at bounding box center [389, 692] width 25 height 10
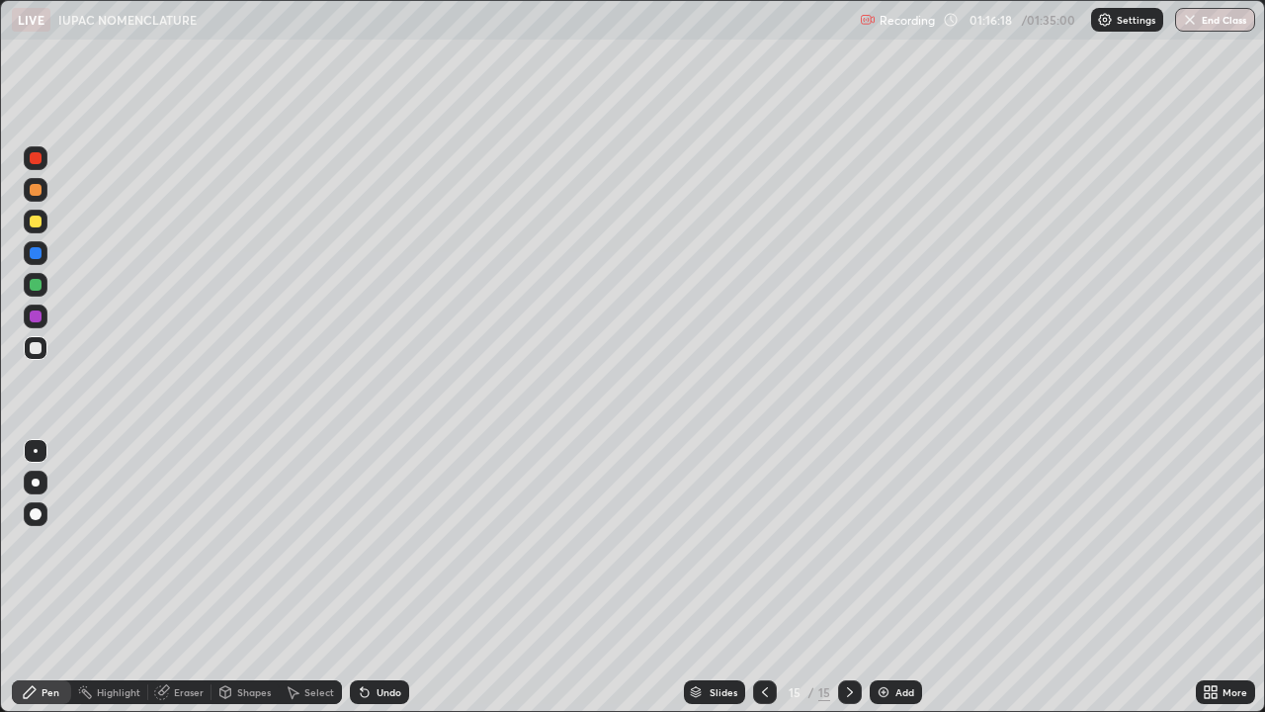
click at [379, 586] on div "Undo" at bounding box center [379, 692] width 59 height 24
click at [378, 586] on div "Undo" at bounding box center [389, 692] width 25 height 10
click at [392, 586] on div "Undo" at bounding box center [379, 692] width 59 height 24
click at [896, 586] on div "Add" at bounding box center [905, 692] width 19 height 10
click at [371, 586] on div "Undo" at bounding box center [379, 692] width 59 height 24
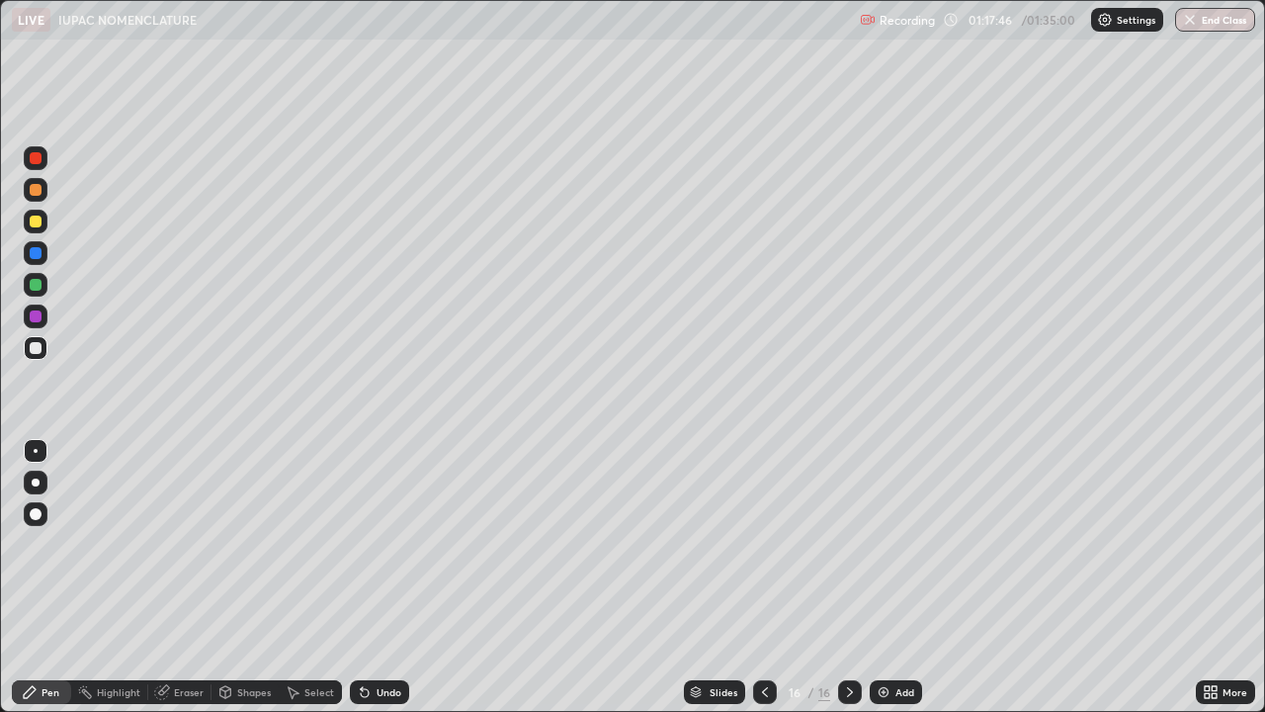
click at [377, 586] on div "Undo" at bounding box center [389, 692] width 25 height 10
click at [880, 586] on img at bounding box center [884, 692] width 16 height 16
click at [1225, 16] on button "End Class" at bounding box center [1216, 20] width 78 height 24
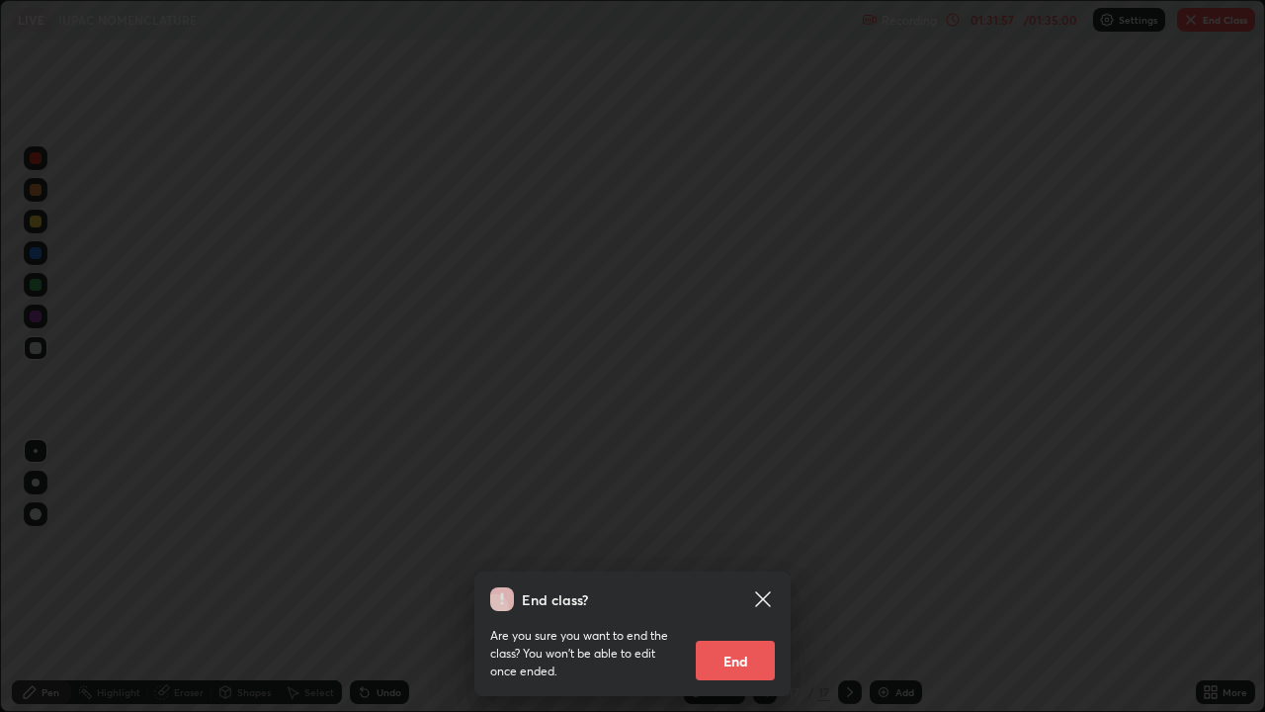
click at [729, 586] on button "End" at bounding box center [735, 661] width 79 height 40
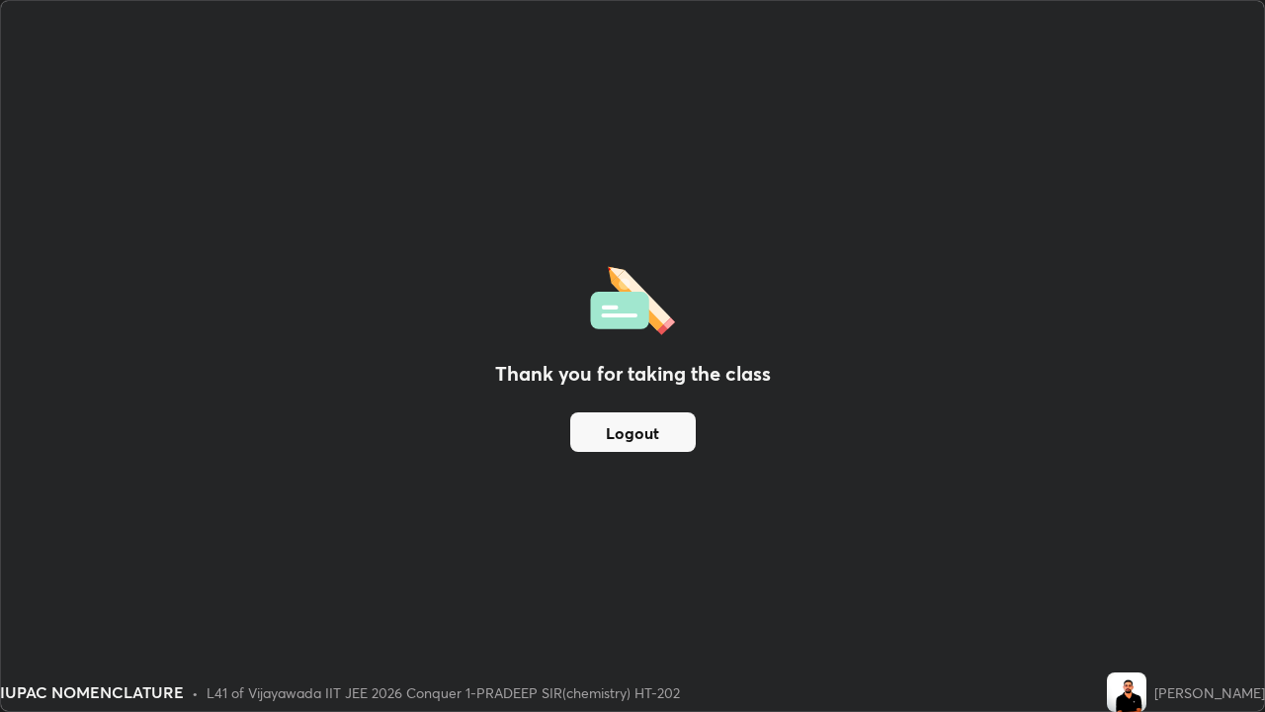
click at [627, 432] on button "Logout" at bounding box center [633, 432] width 126 height 40
